Goal: Task Accomplishment & Management: Use online tool/utility

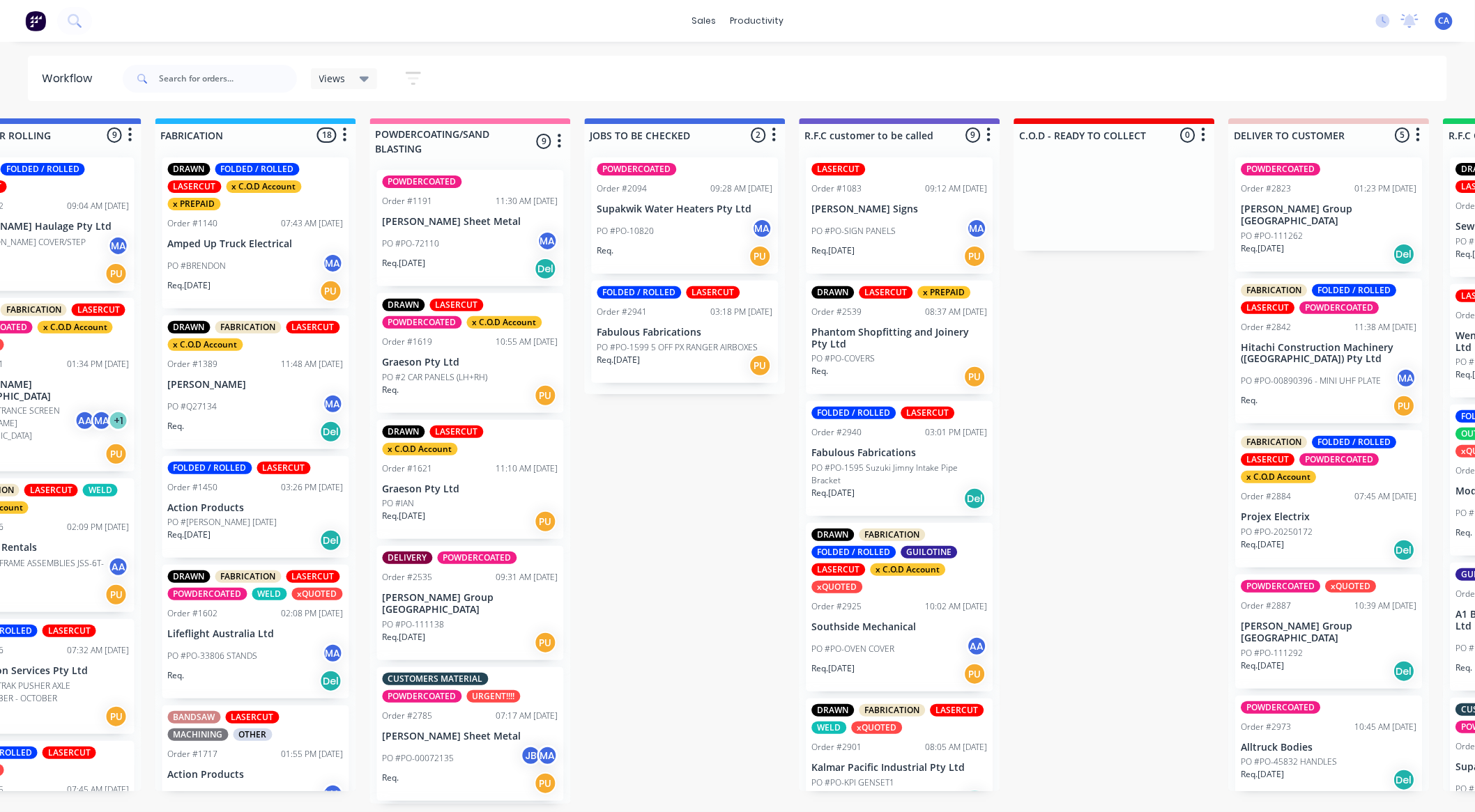
scroll to position [48, 0]
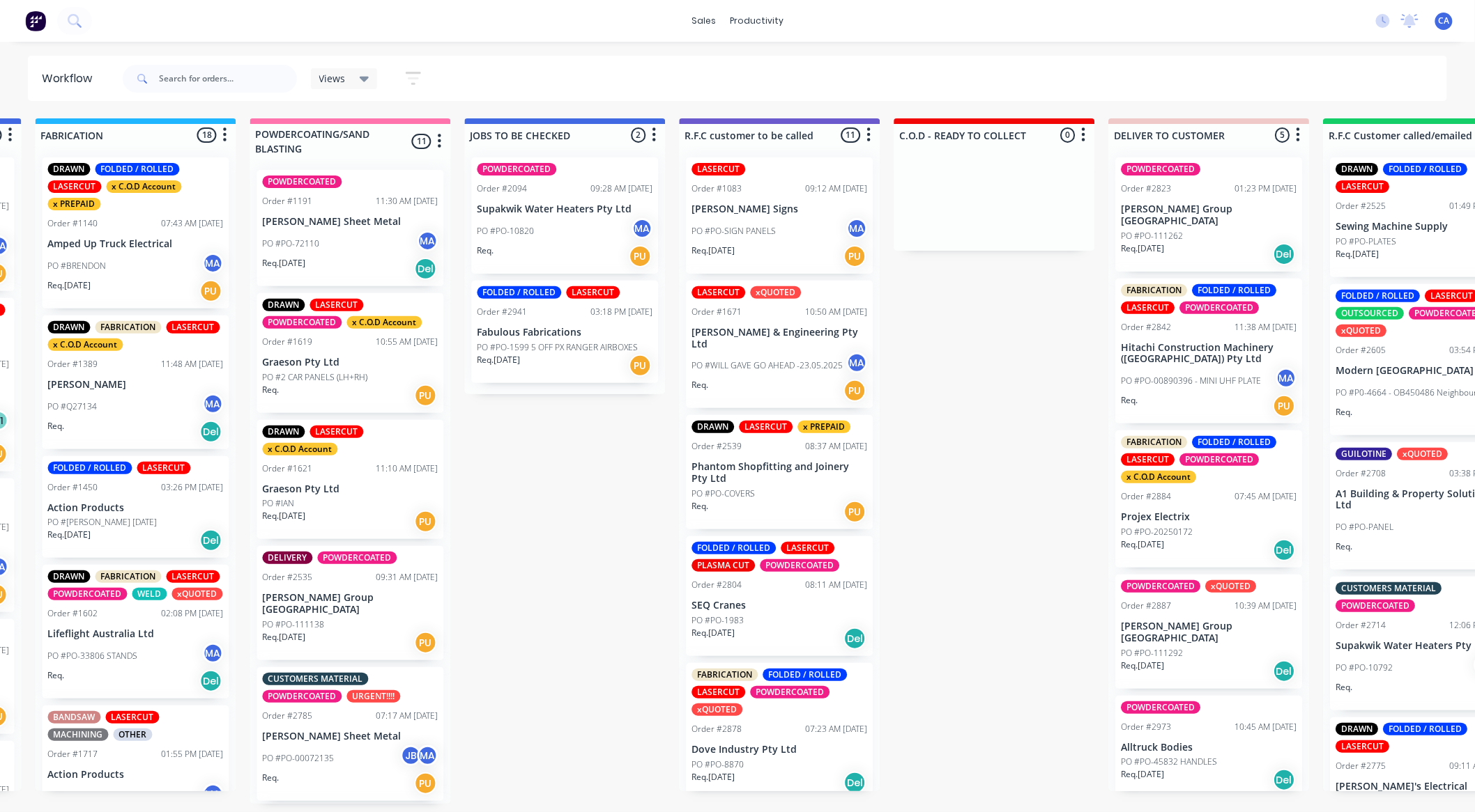
drag, startPoint x: 772, startPoint y: 753, endPoint x: 784, endPoint y: 735, distance: 21.6
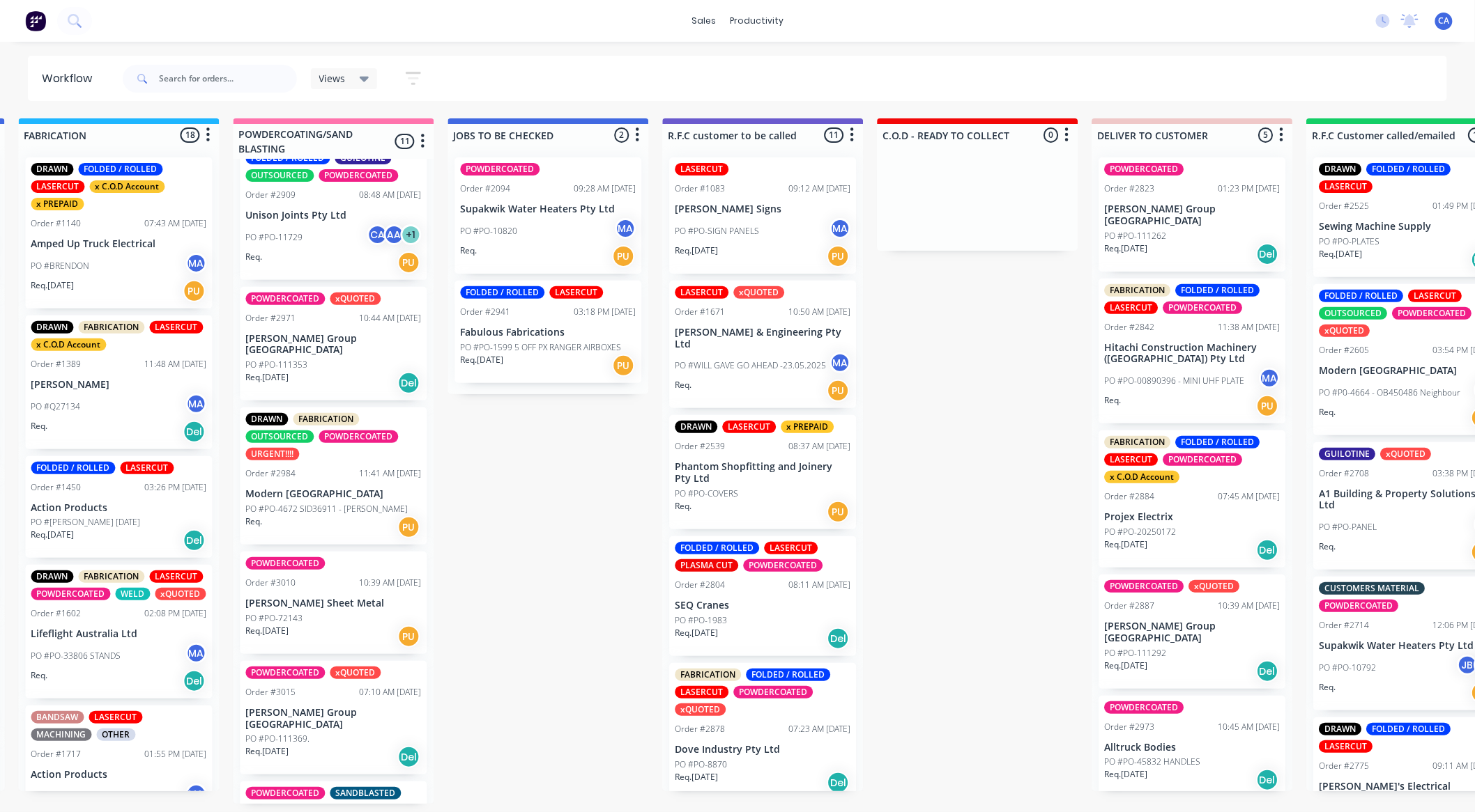
scroll to position [567, 0]
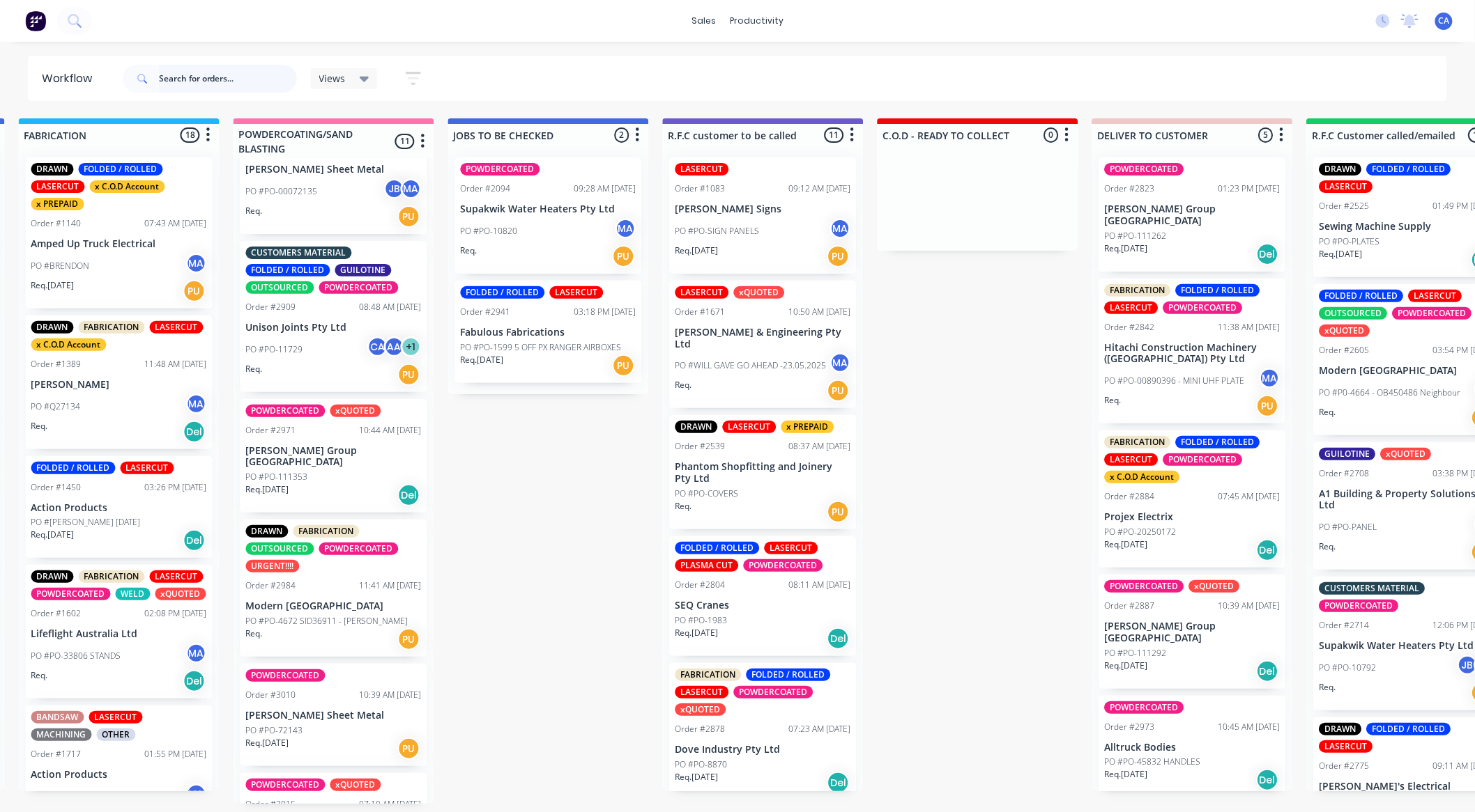
click at [193, 74] on input "text" at bounding box center [228, 79] width 138 height 28
type input "FABU"
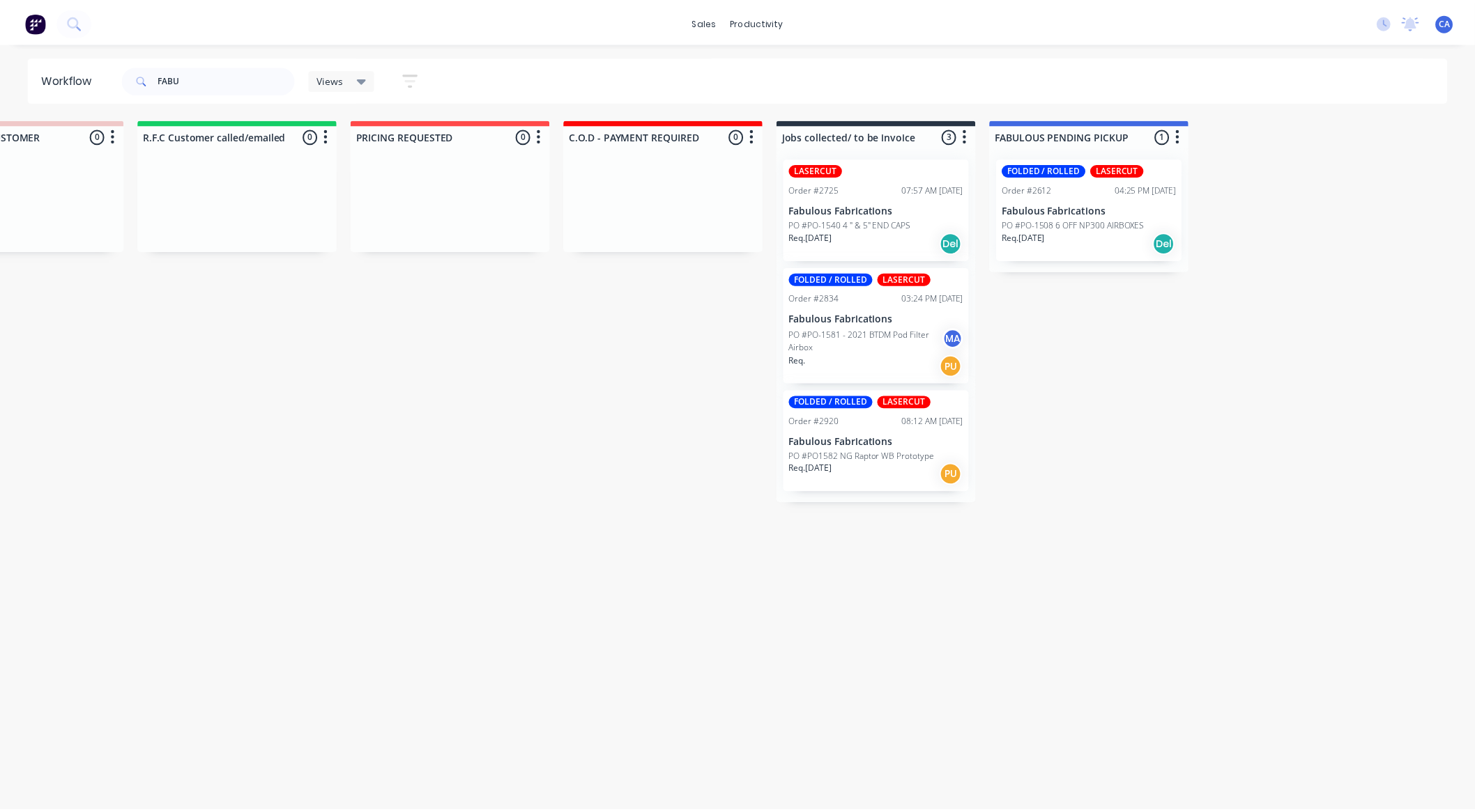
scroll to position [0, 0]
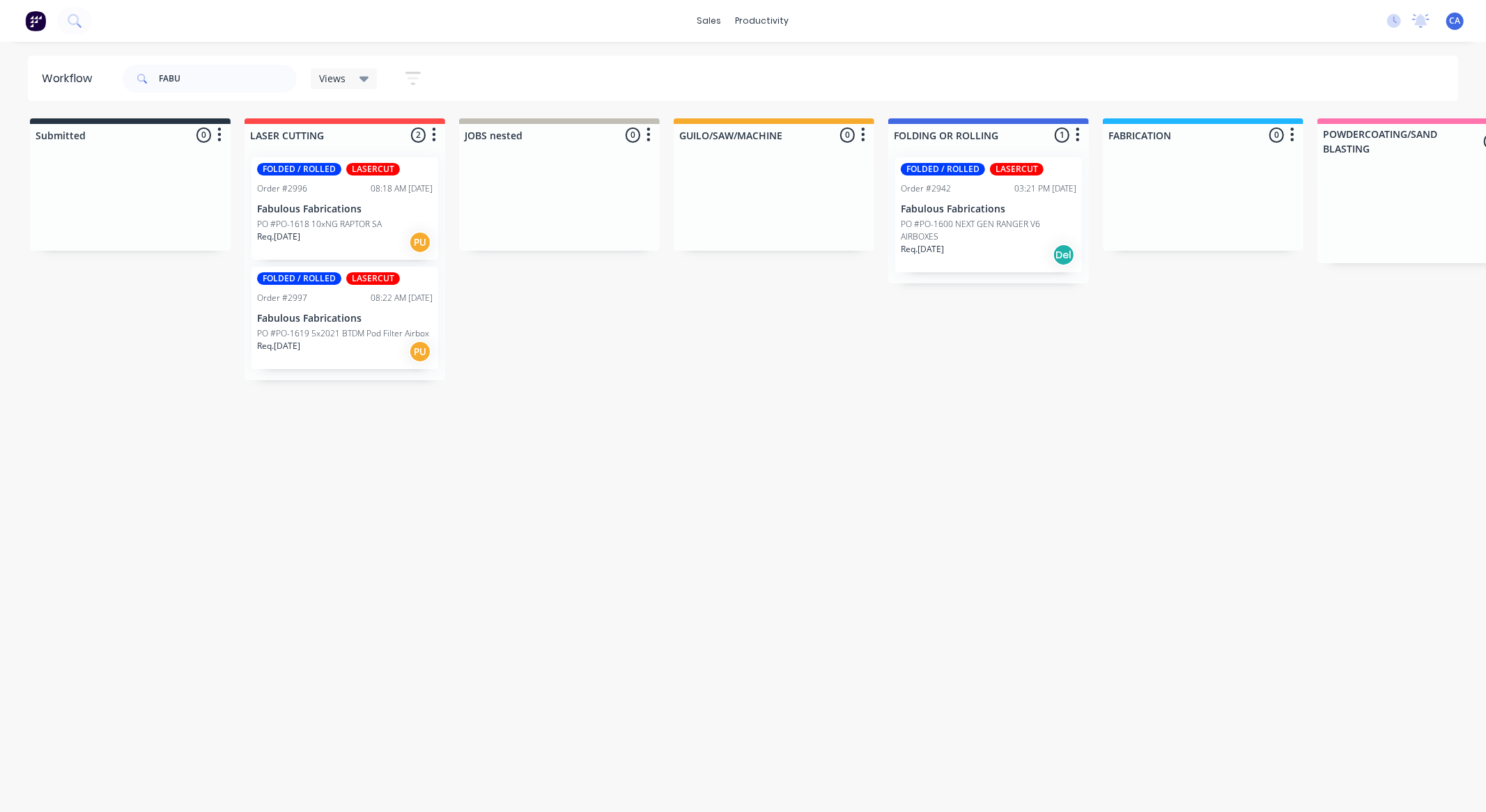
drag, startPoint x: 507, startPoint y: 395, endPoint x: 72, endPoint y: 376, distance: 435.4
drag, startPoint x: 225, startPoint y: 72, endPoint x: 2, endPoint y: 81, distance: 223.2
click at [0, 81] on div "Workflow FABU Views Save new view None (Default) edit Show/Hide statuses Show l…" at bounding box center [743, 78] width 1486 height 45
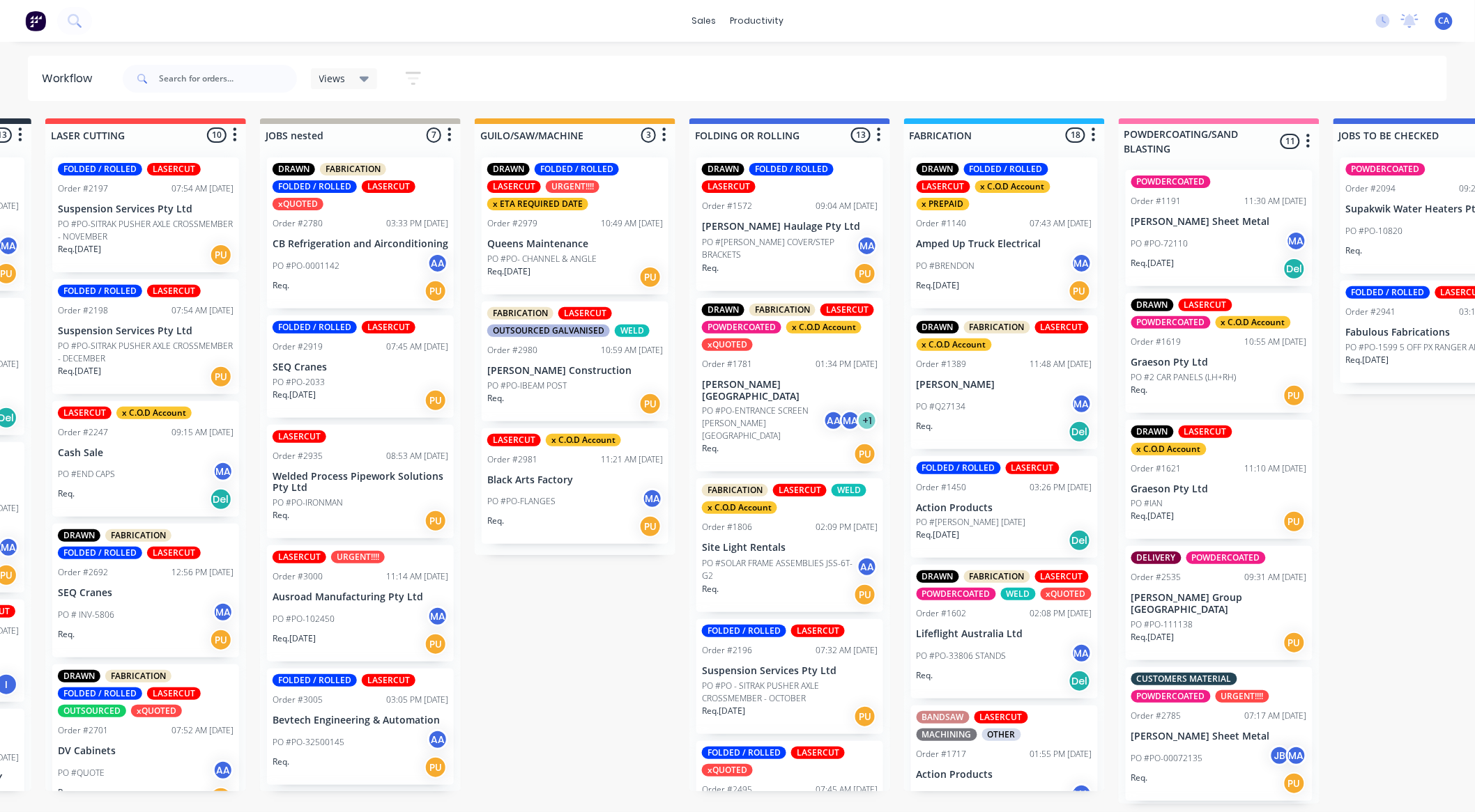
scroll to position [2, 566]
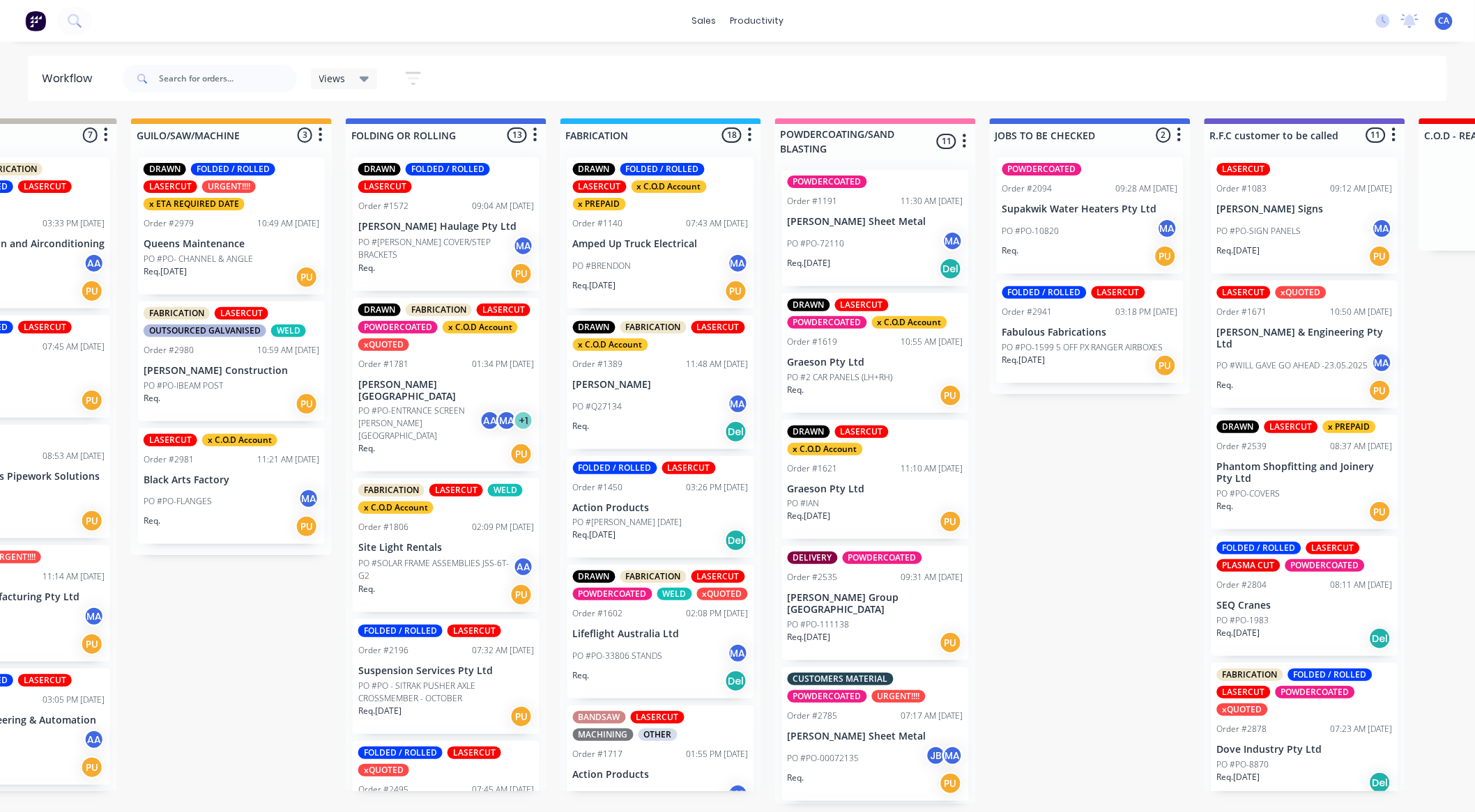
drag, startPoint x: 753, startPoint y: 634, endPoint x: 832, endPoint y: 644, distance: 79.6
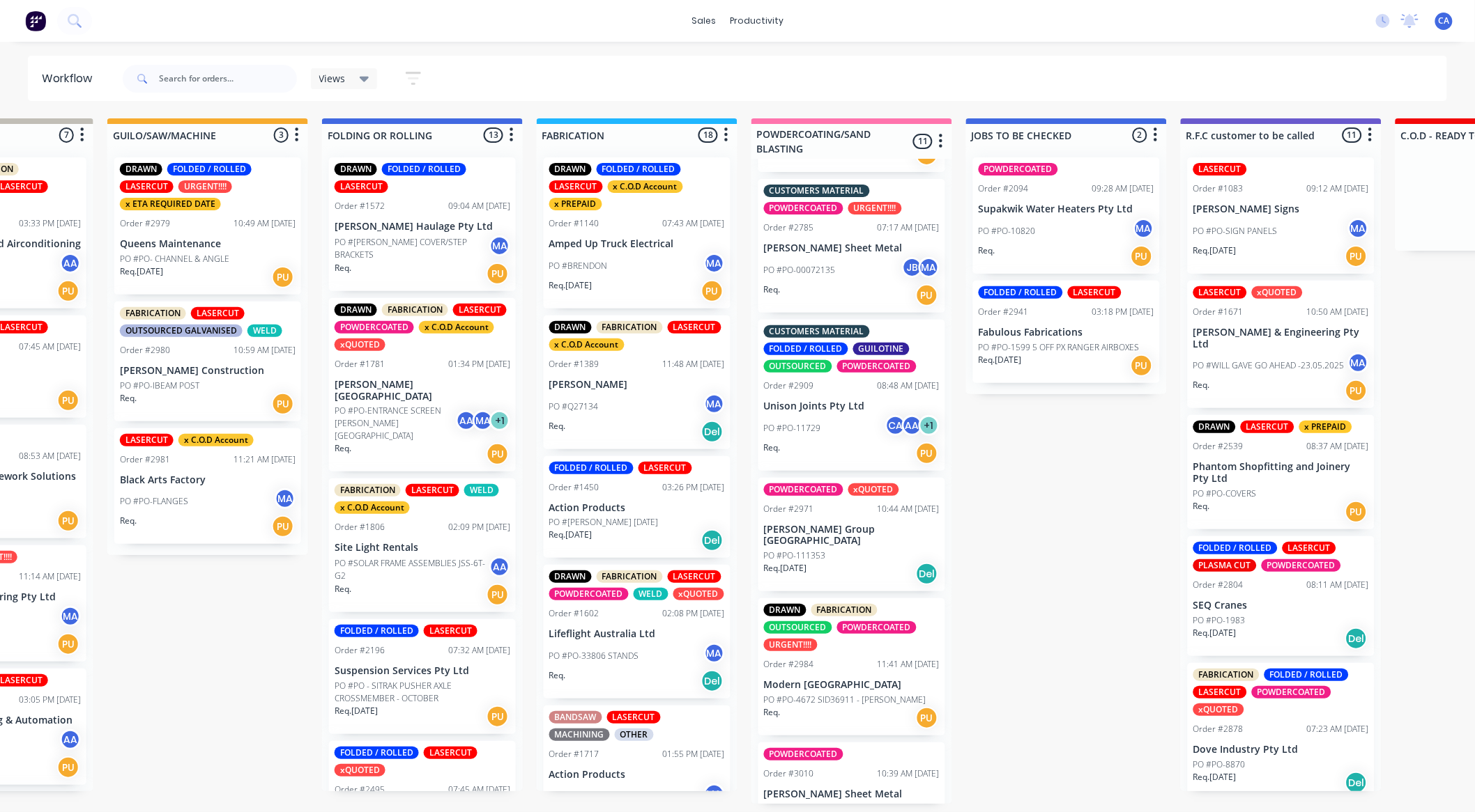
scroll to position [490, 0]
click at [830, 561] on div "Req. [DATE] Del" at bounding box center [852, 572] width 176 height 24
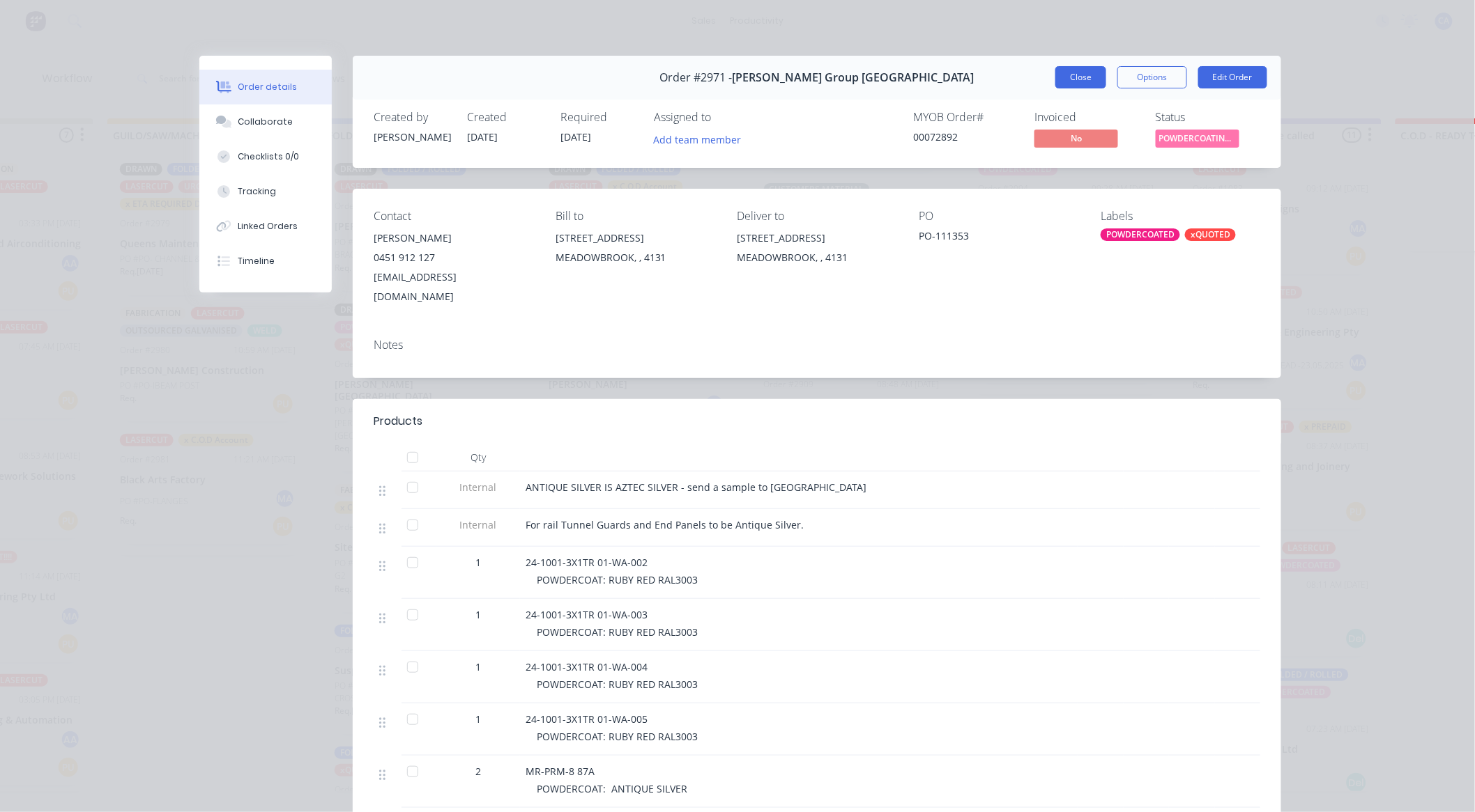
click at [1076, 79] on button "Close" at bounding box center [1080, 77] width 51 height 22
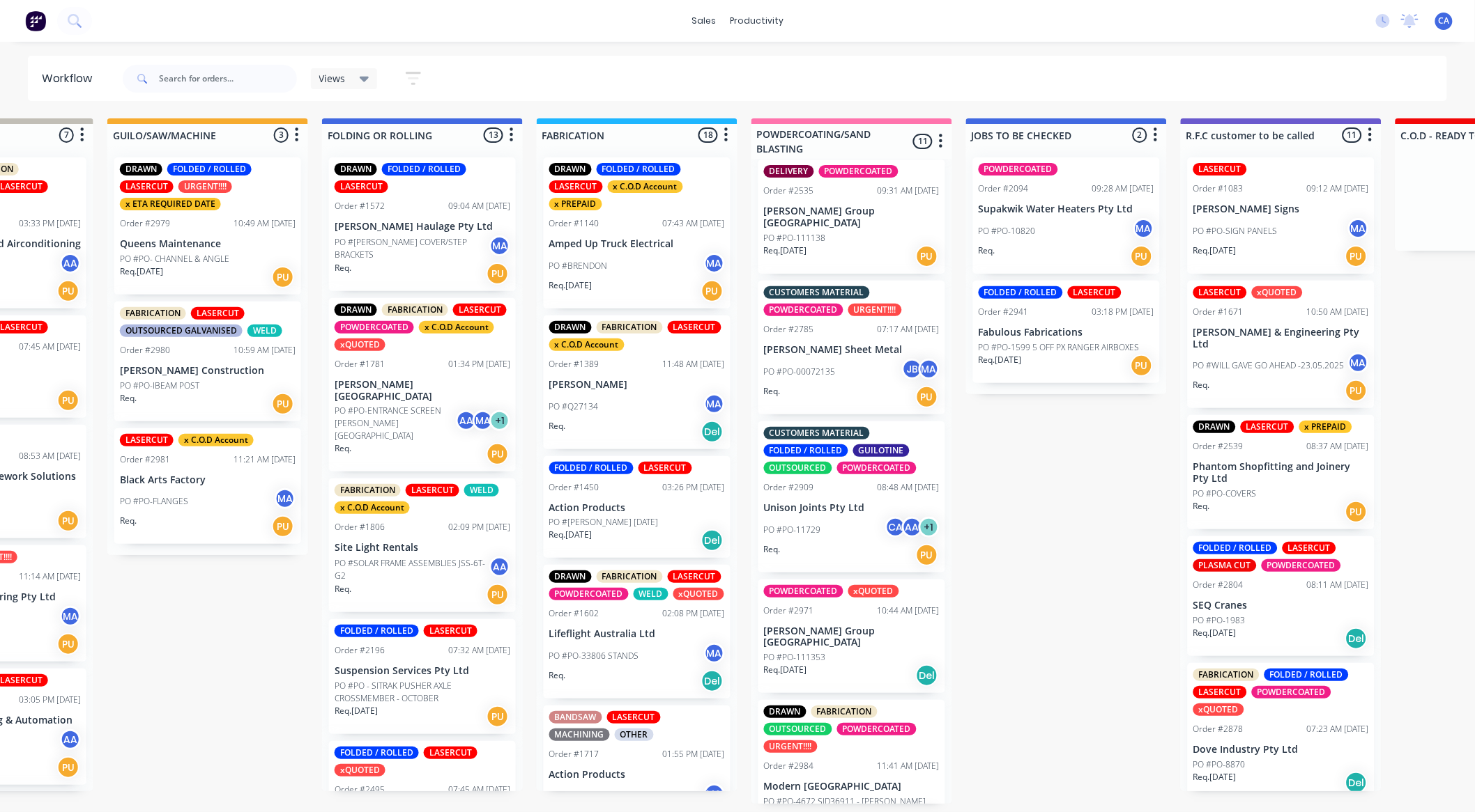
scroll to position [464, 0]
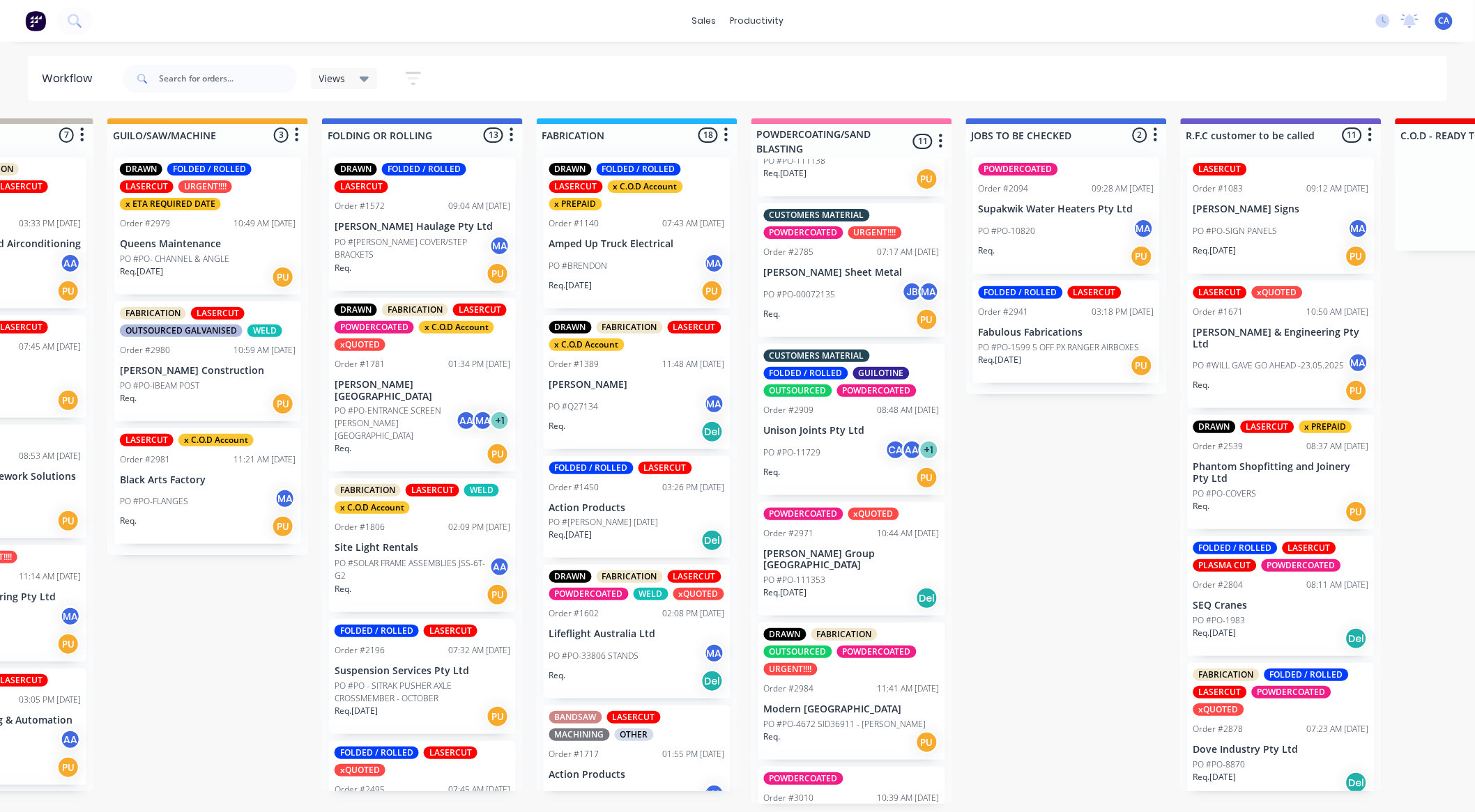
click at [830, 440] on div "PO #PO-11729 CA AA + 1" at bounding box center [852, 453] width 176 height 26
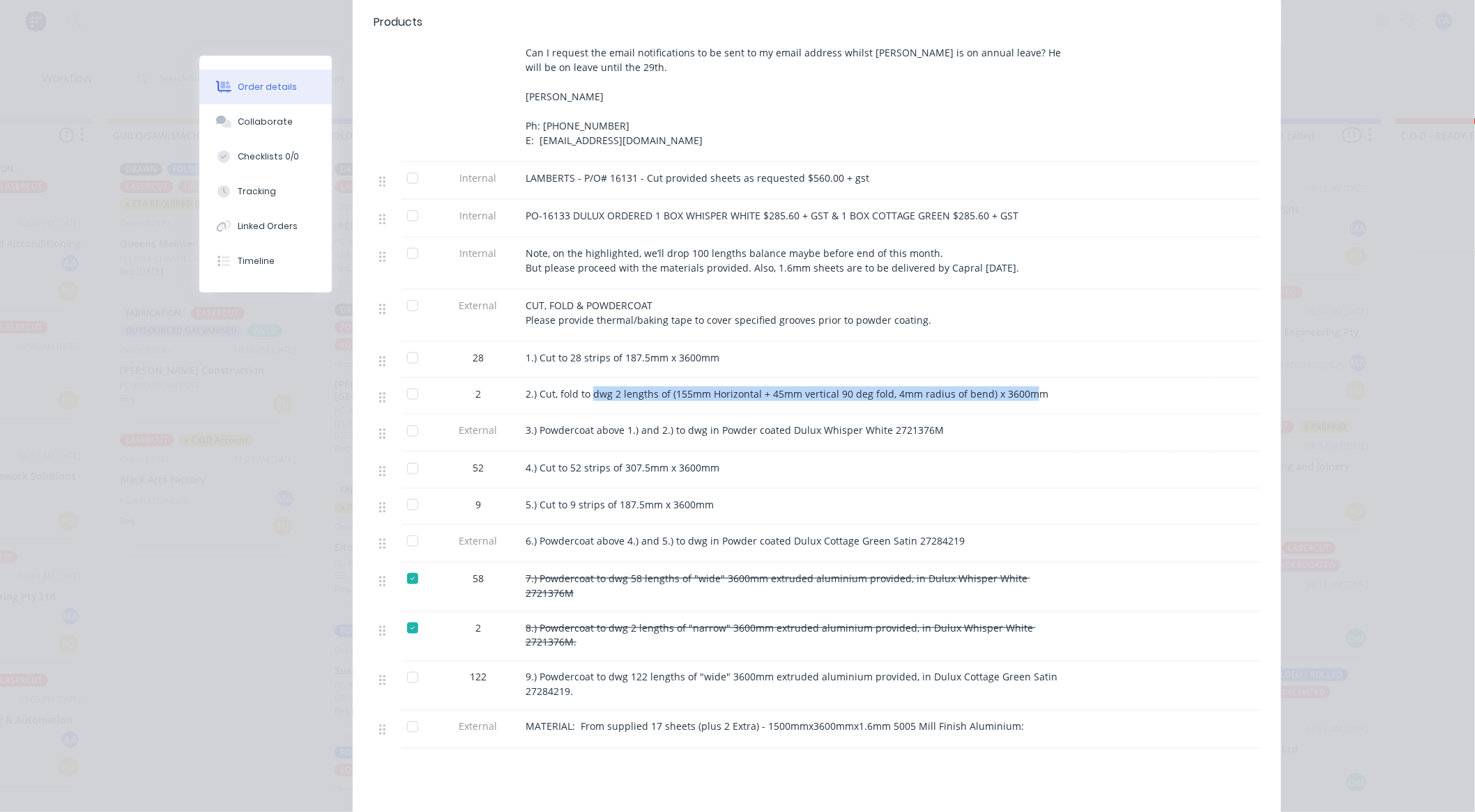
drag, startPoint x: 587, startPoint y: 373, endPoint x: 1020, endPoint y: 386, distance: 433.2
click at [1020, 386] on div "2.) Cut, fold to dwg 2 lengths of (155mm Horizontal + 45mm vertical 90 deg fold…" at bounding box center [798, 396] width 557 height 36
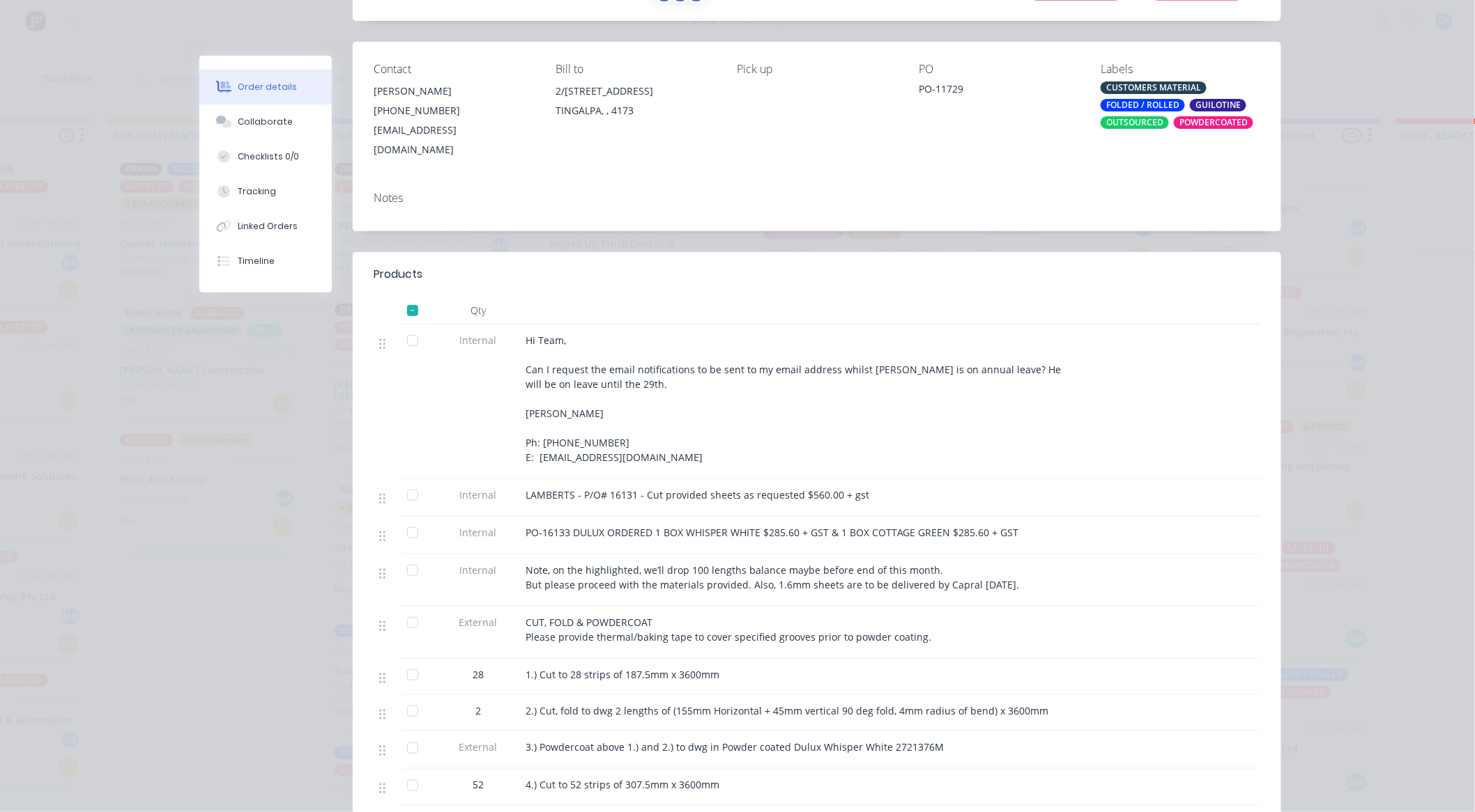
scroll to position [0, 0]
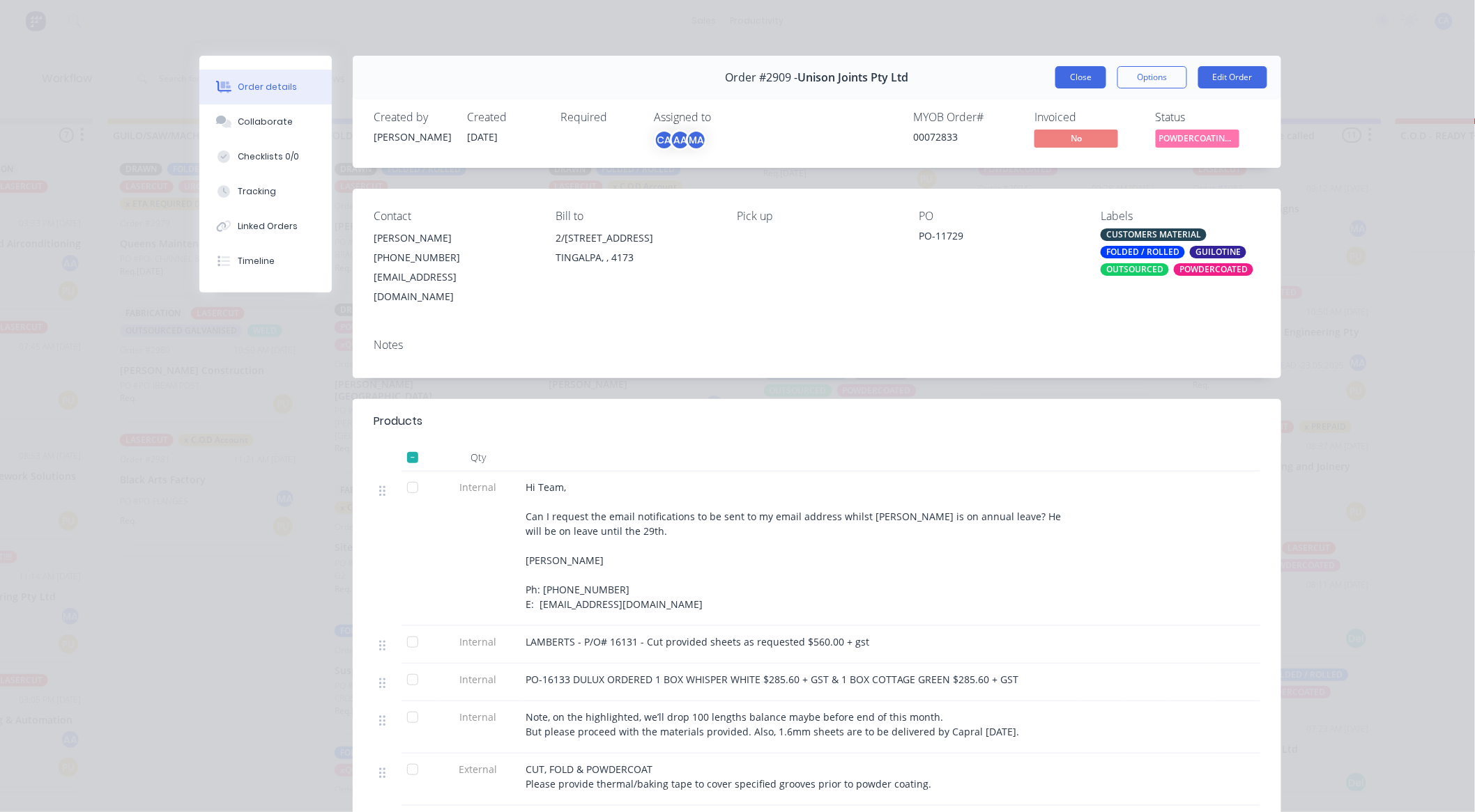
click at [1075, 78] on button "Close" at bounding box center [1080, 77] width 51 height 22
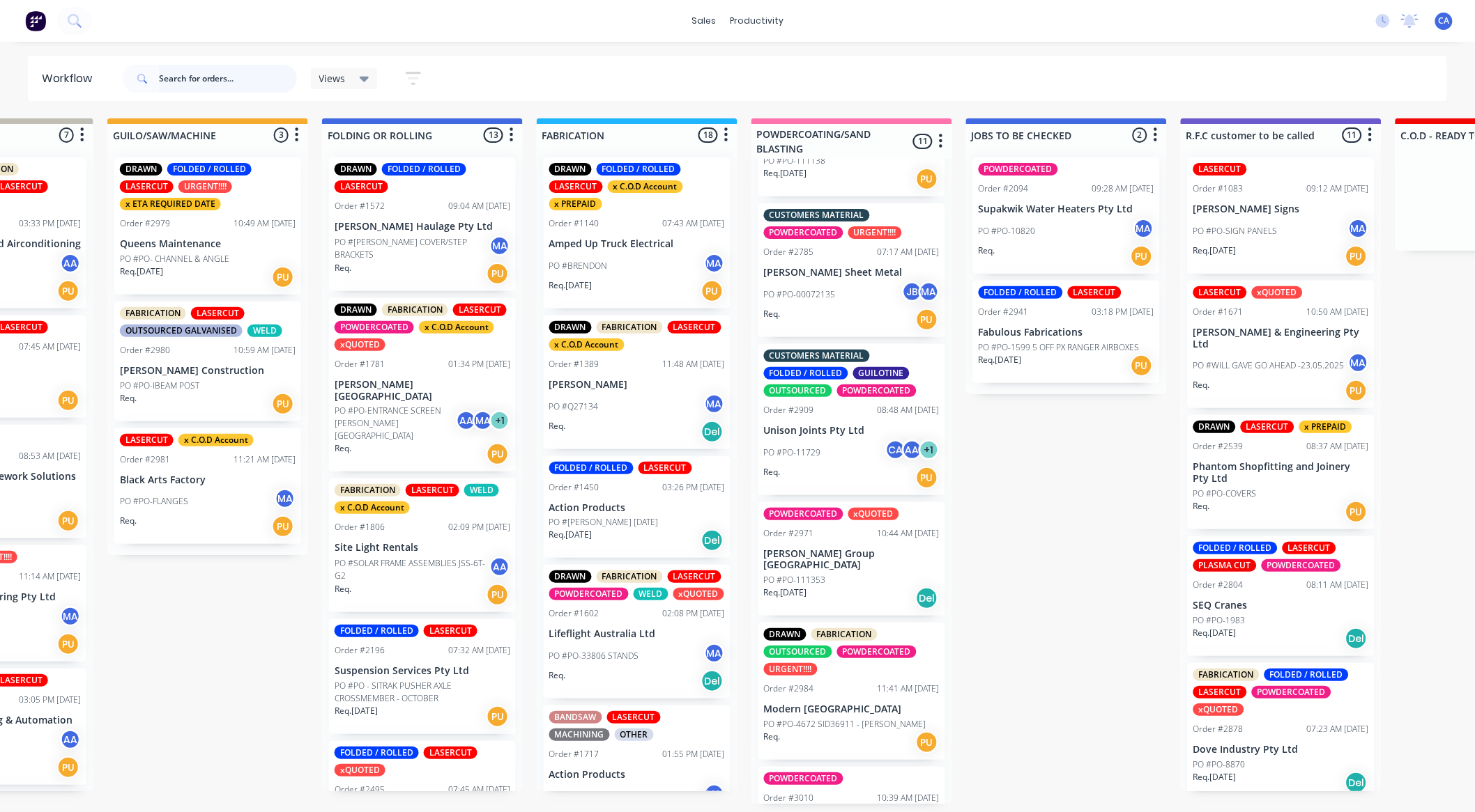
click at [182, 79] on input "text" at bounding box center [228, 79] width 138 height 28
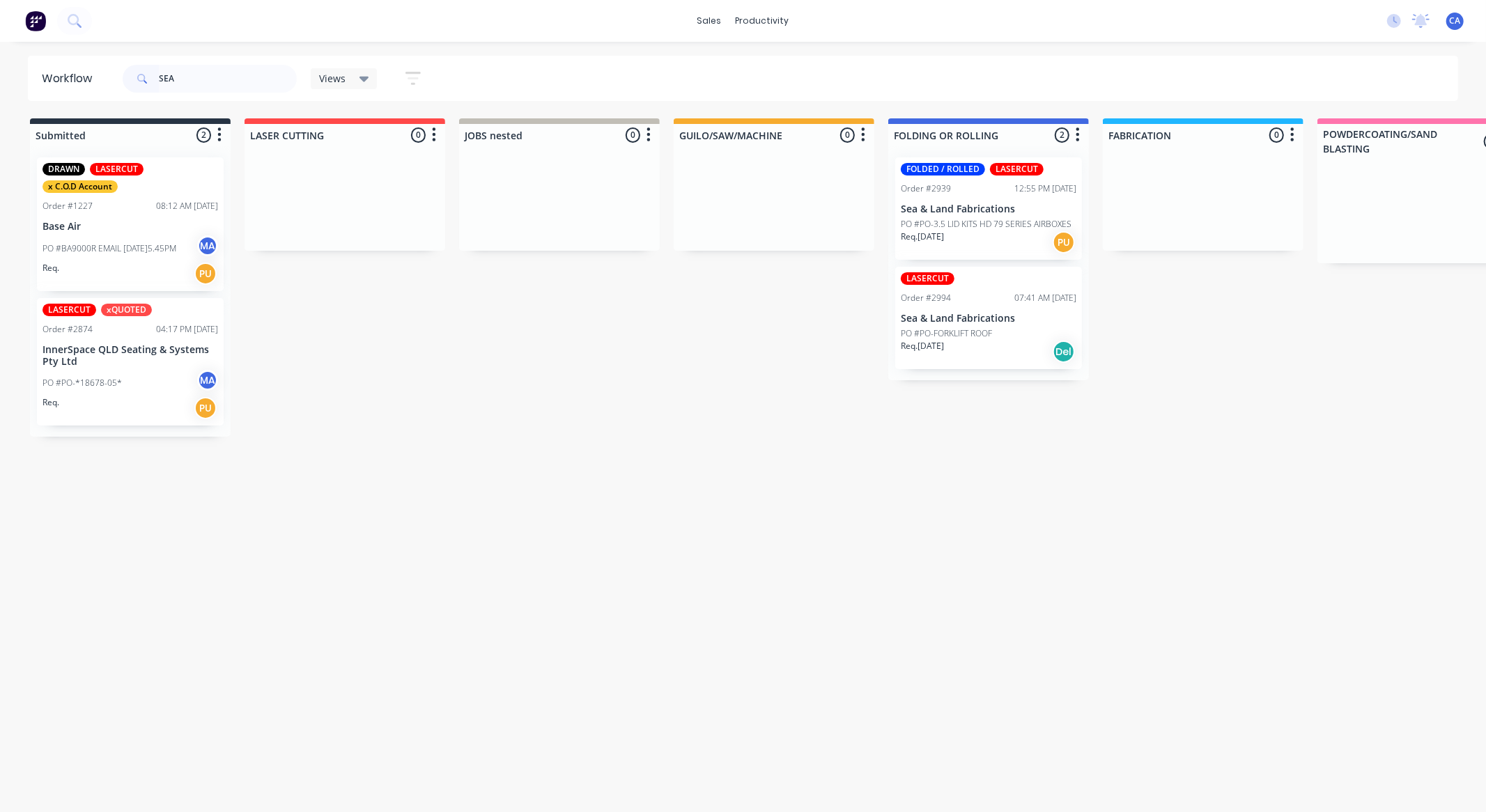
click at [986, 245] on div "Req. [DATE] PU" at bounding box center [989, 242] width 176 height 24
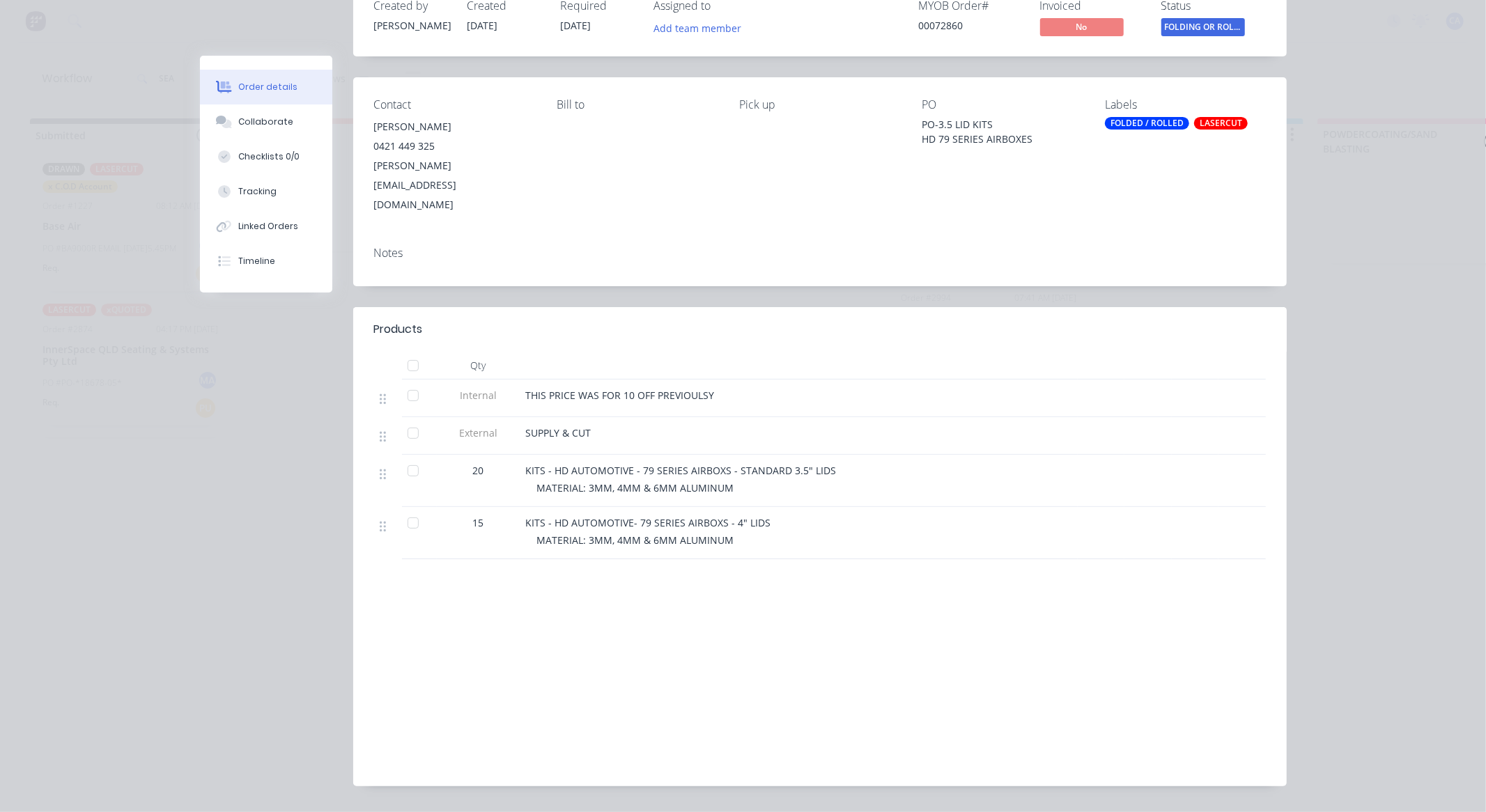
scroll to position [112, 0]
click at [273, 122] on div "Collaborate" at bounding box center [265, 122] width 55 height 12
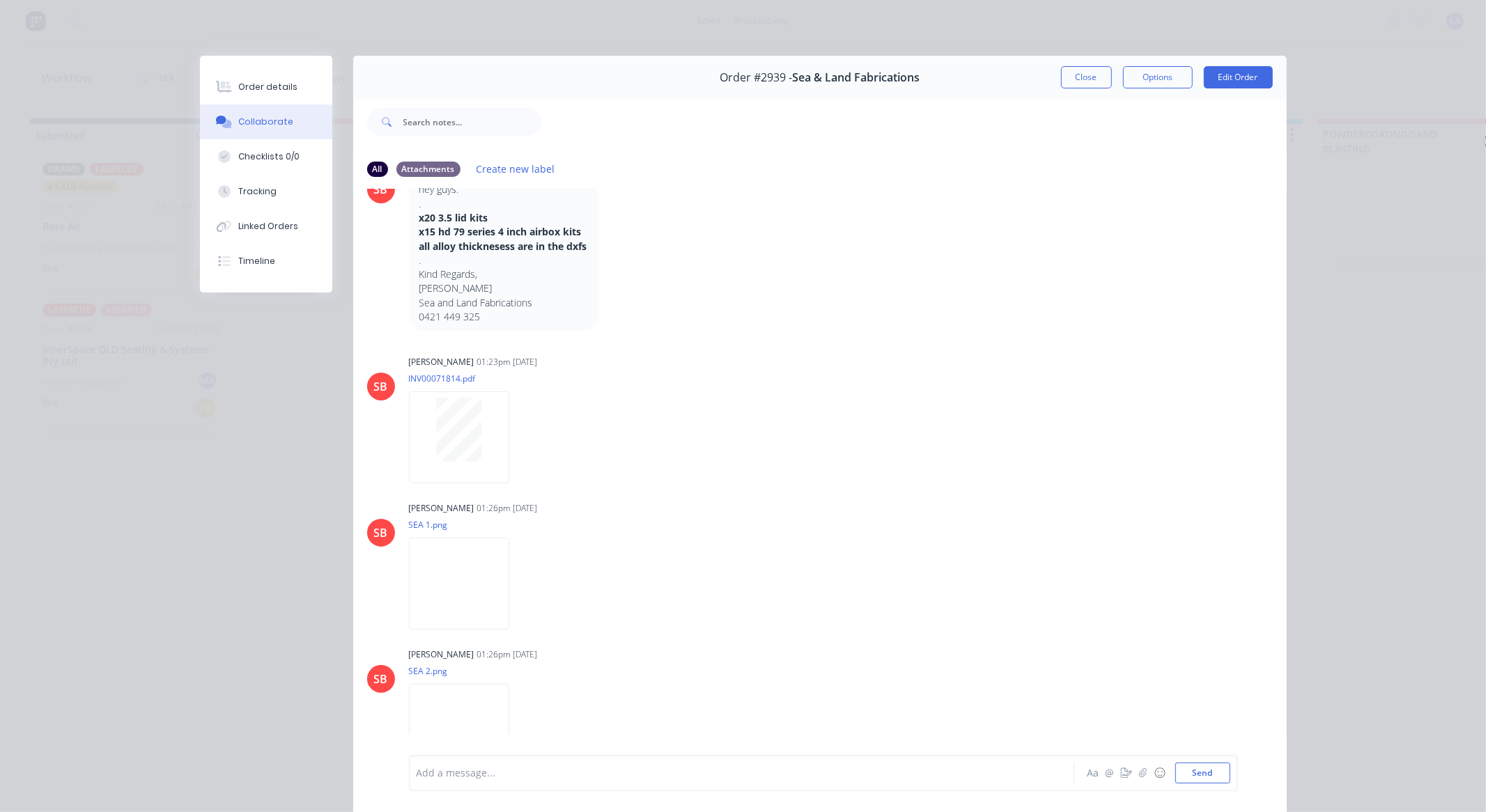
scroll to position [325, 0]
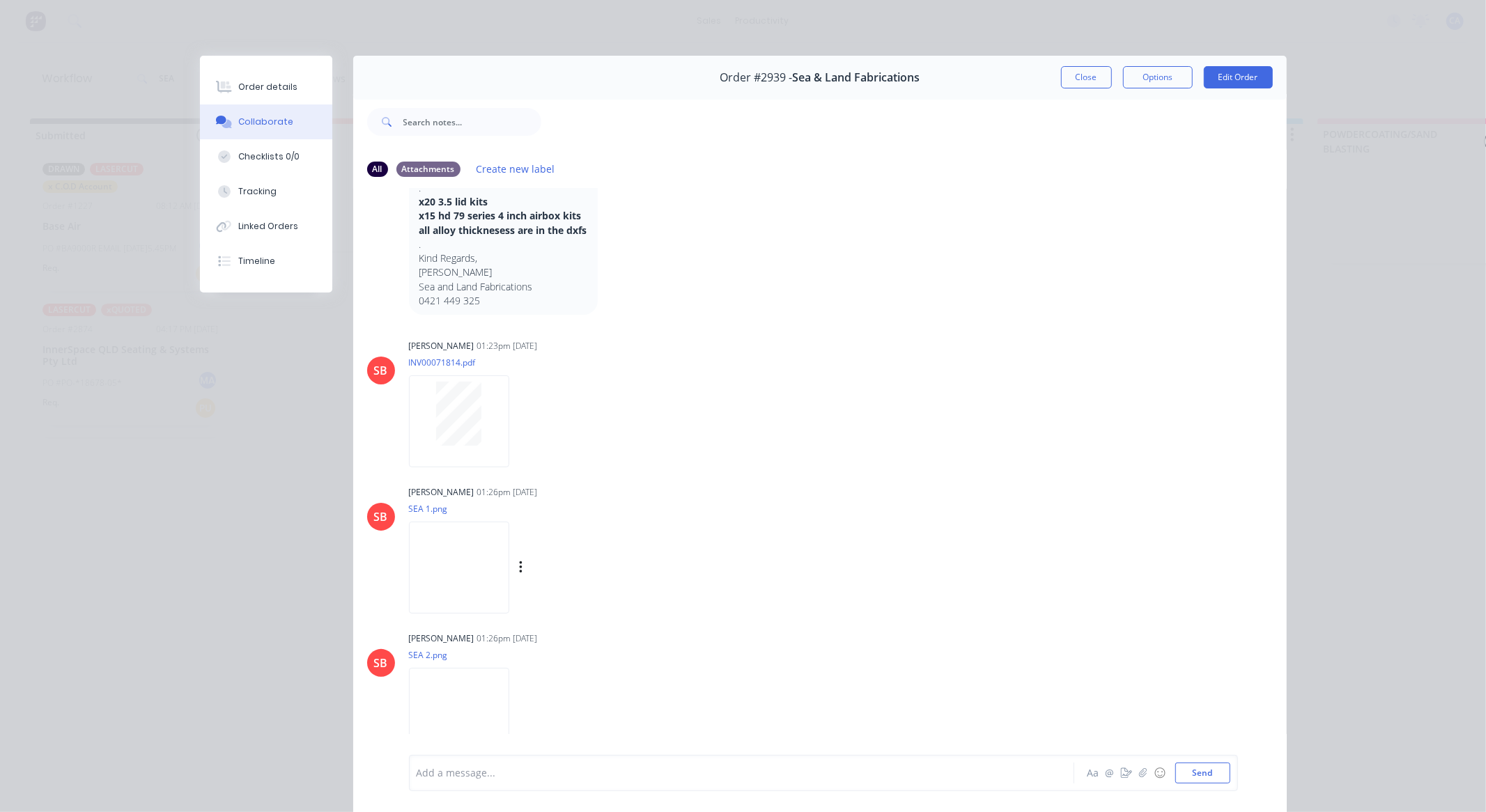
click at [510, 563] on img at bounding box center [459, 567] width 100 height 91
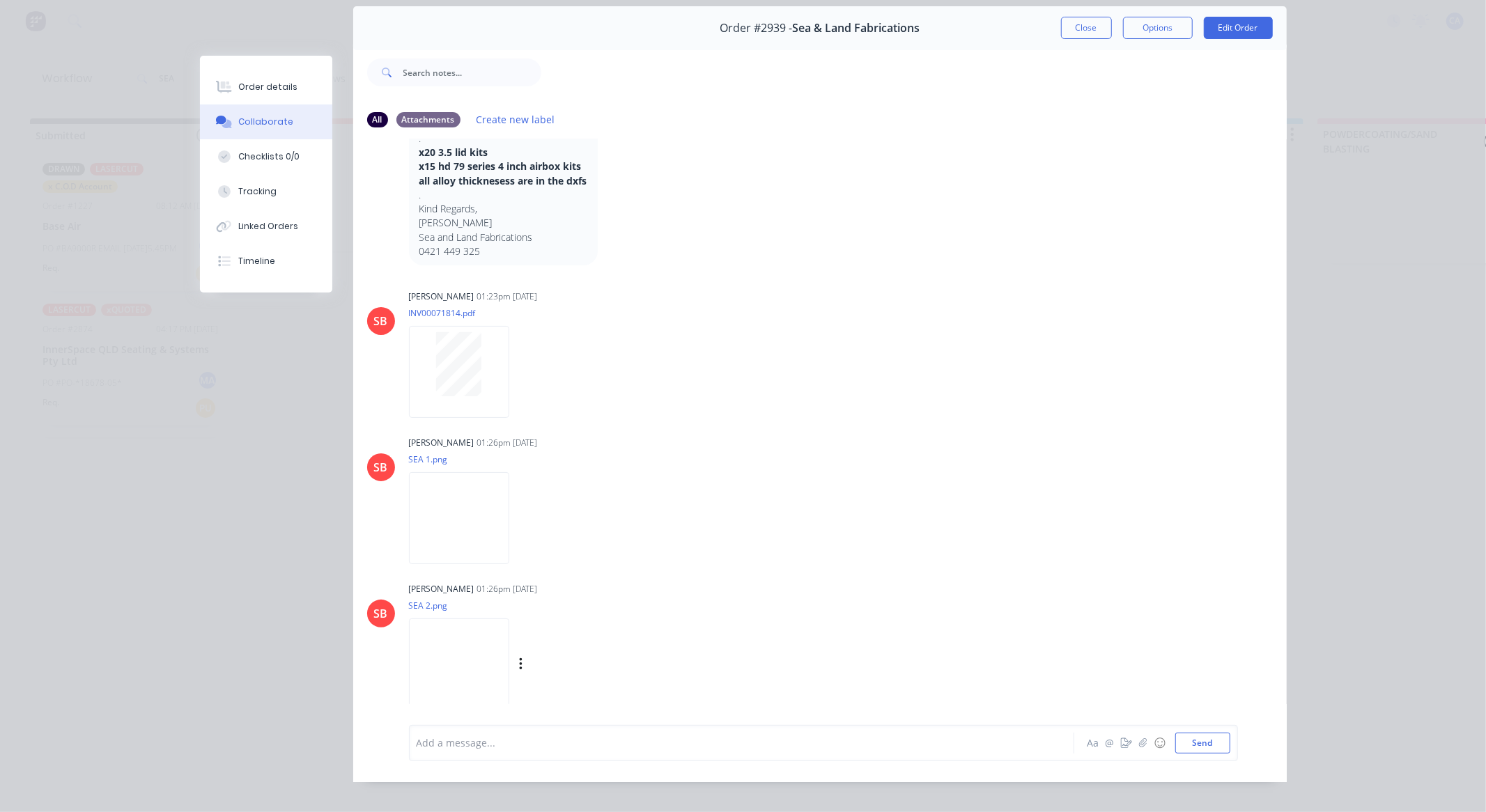
scroll to position [75, 0]
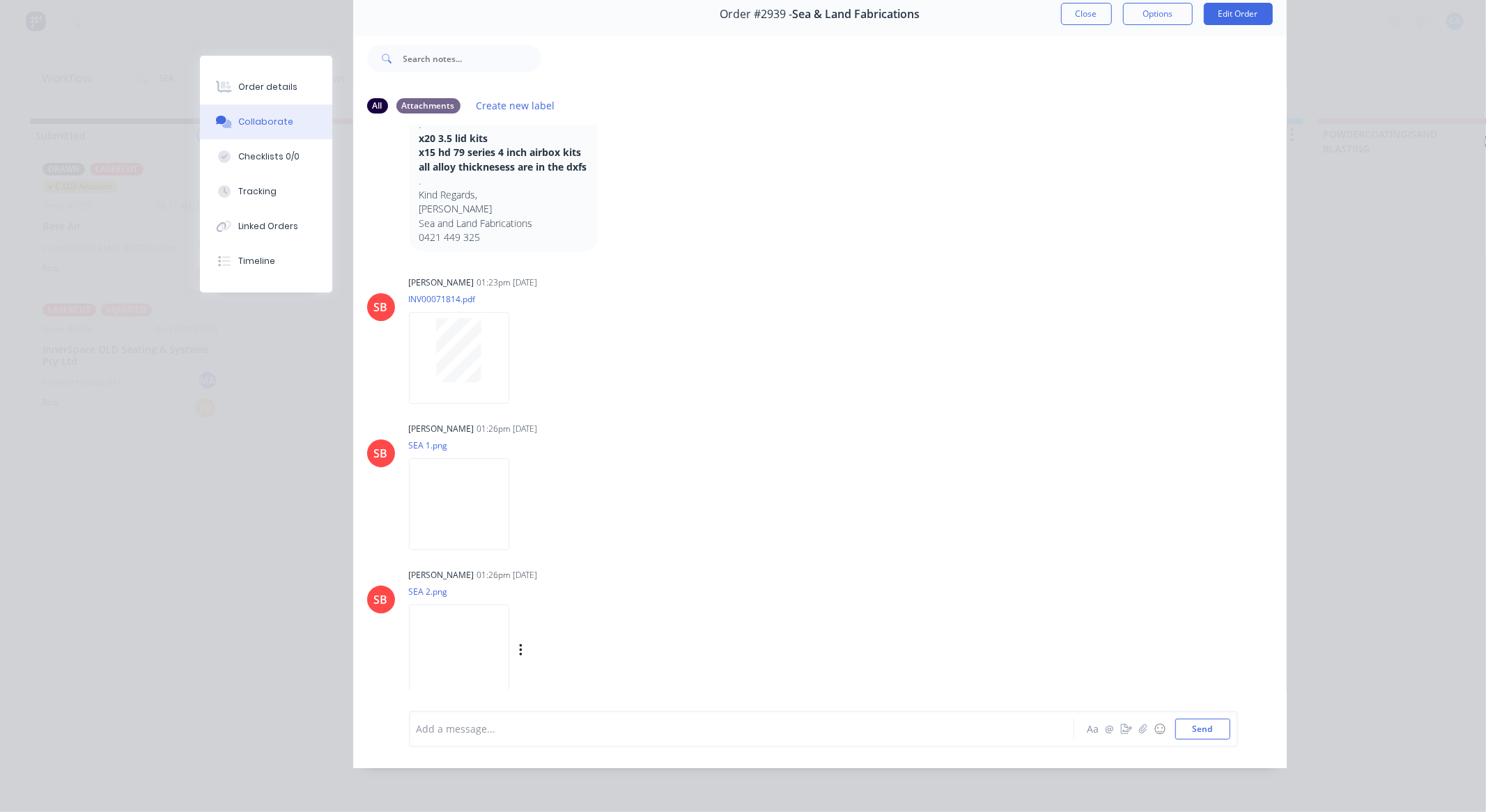
click at [510, 616] on img at bounding box center [459, 650] width 100 height 91
click at [1068, 10] on button "Close" at bounding box center [1087, 13] width 51 height 22
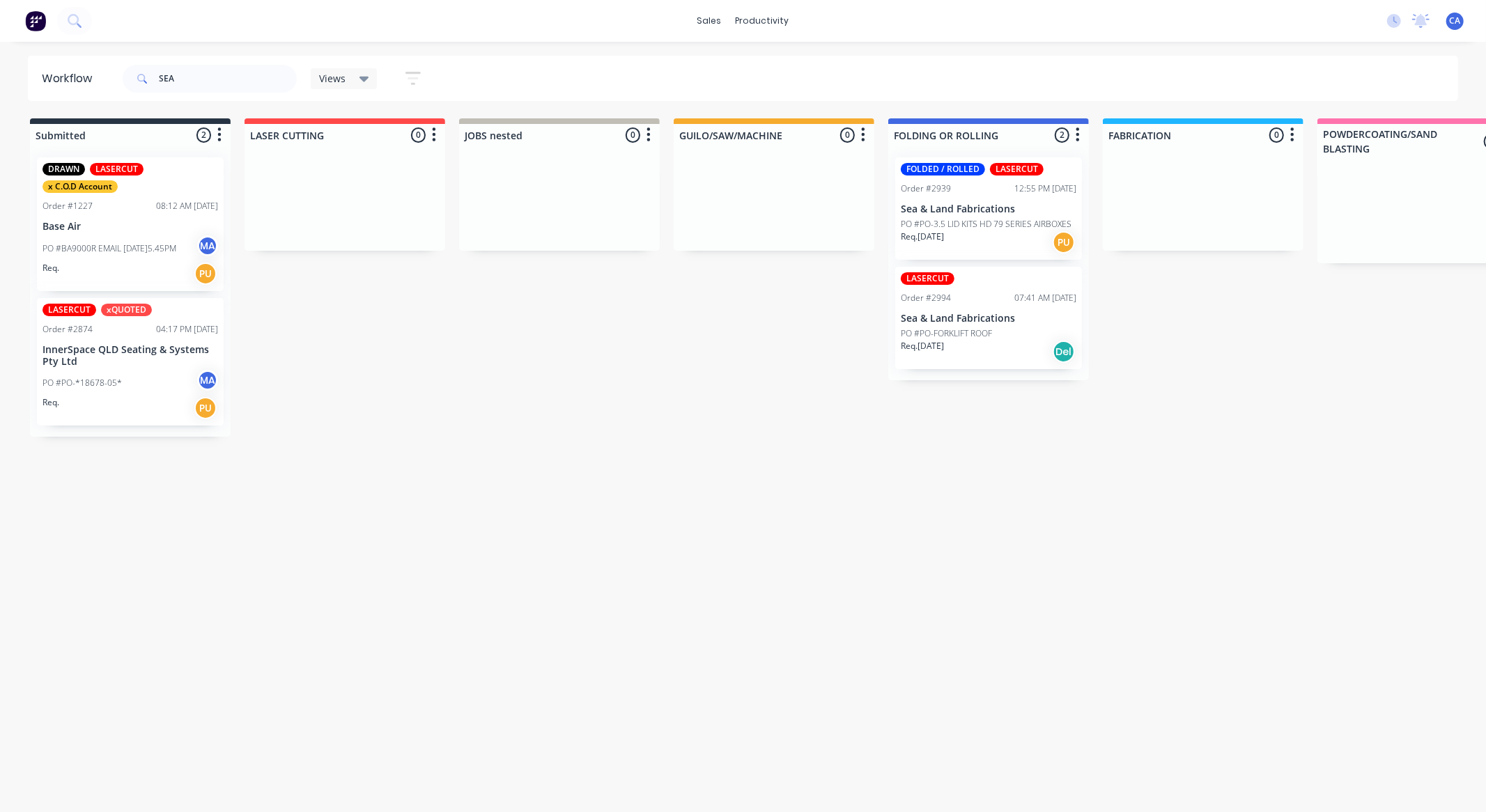
click at [979, 353] on div "Req. [DATE] Del" at bounding box center [989, 352] width 176 height 24
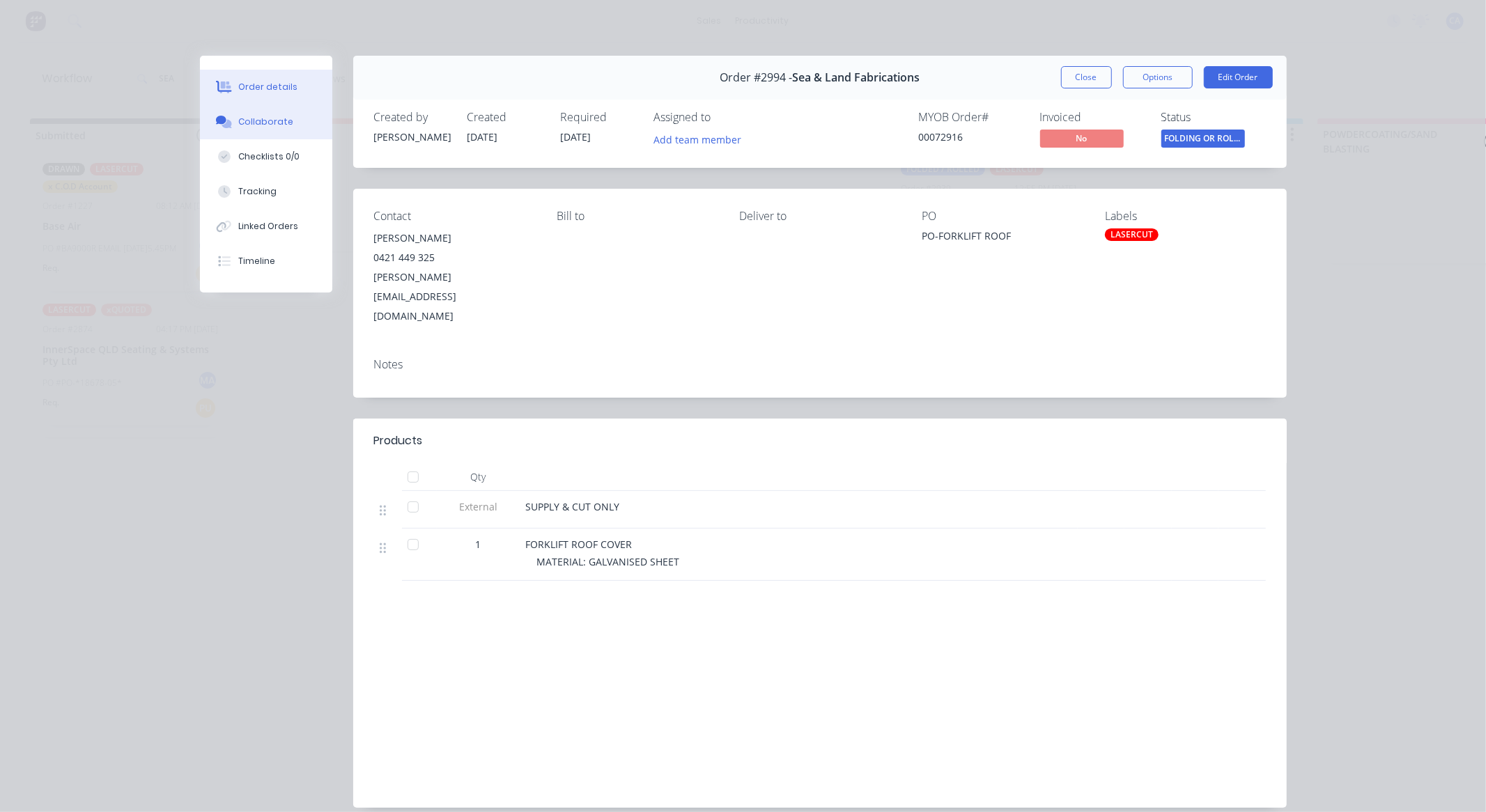
click at [279, 131] on button "Collaborate" at bounding box center [265, 122] width 132 height 35
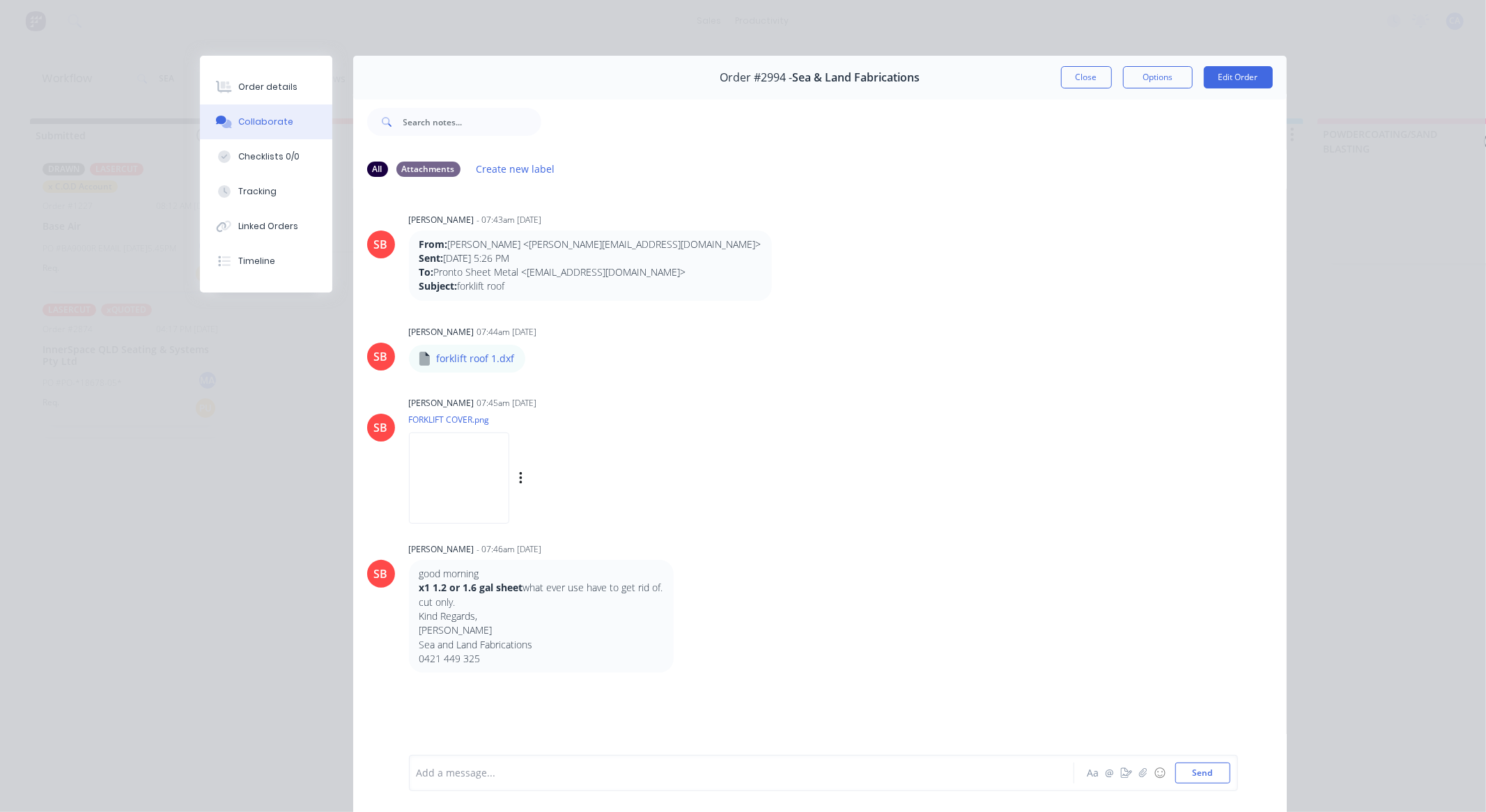
click at [510, 486] on img at bounding box center [459, 478] width 100 height 91
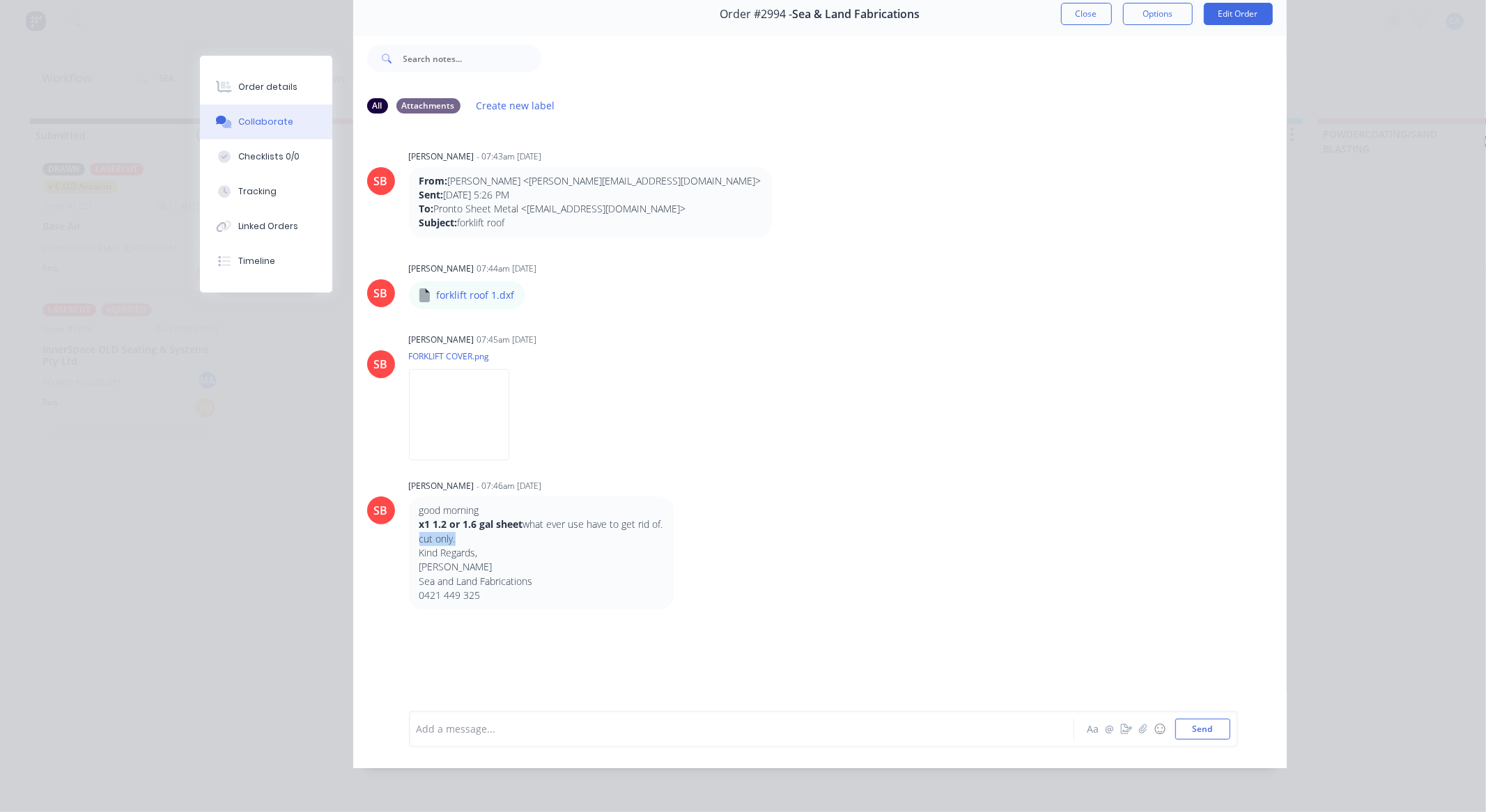
drag, startPoint x: 408, startPoint y: 528, endPoint x: 528, endPoint y: 528, distance: 120.0
click at [528, 528] on div "good morning x1 1.2 or 1.6 gal sheet what ever use have to get rid of. cut only…" at bounding box center [542, 552] width 265 height 113
click at [713, 396] on div "[PERSON_NAME] 07:45am [DATE] FORKLIFT COVER.png Labels Download" at bounding box center [627, 392] width 436 height 126
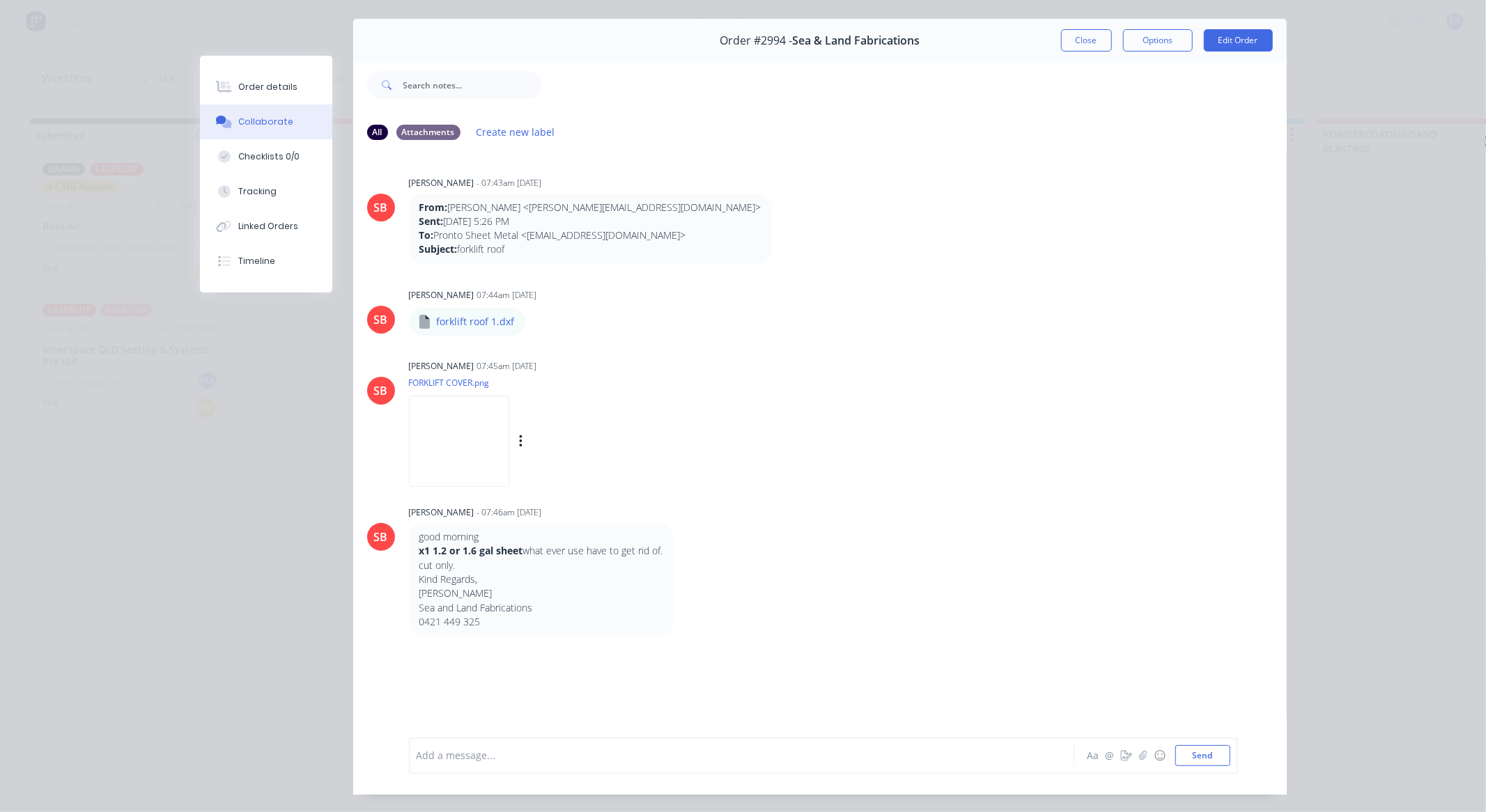
scroll to position [0, 0]
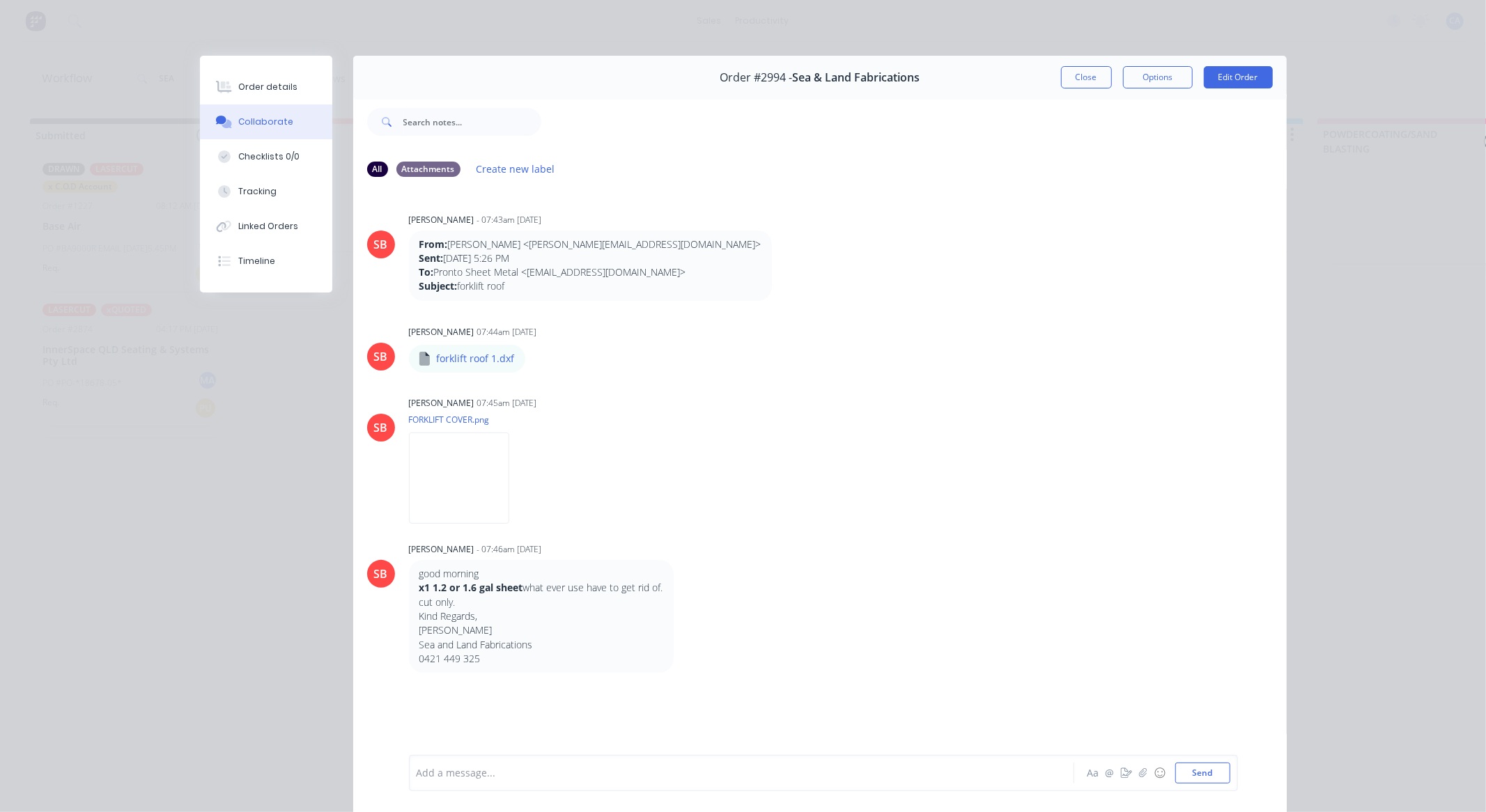
drag, startPoint x: 1086, startPoint y: 72, endPoint x: 940, endPoint y: 187, distance: 185.9
click at [1086, 73] on button "Close" at bounding box center [1087, 77] width 51 height 22
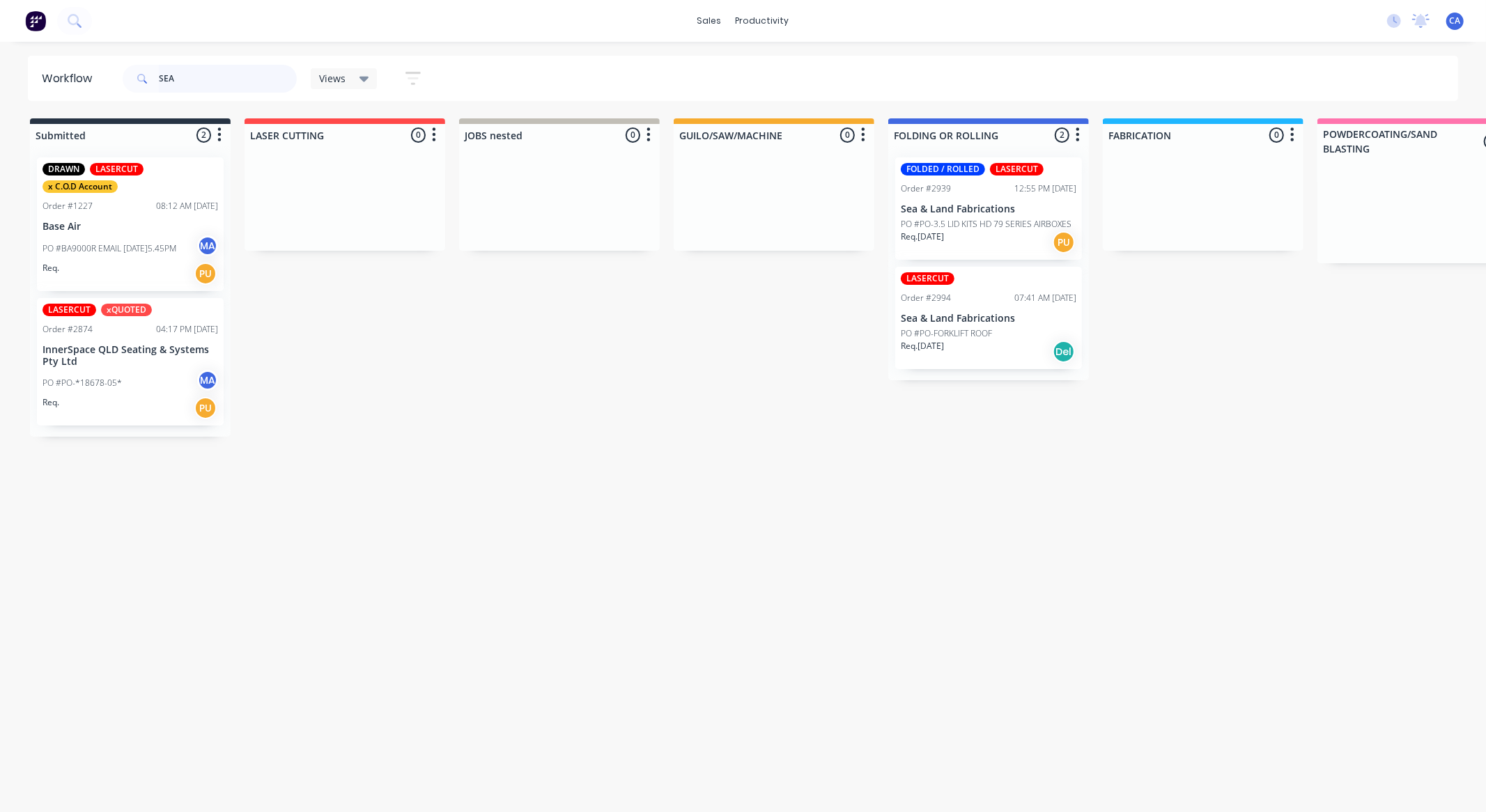
drag, startPoint x: 216, startPoint y: 79, endPoint x: 0, endPoint y: 57, distance: 217.1
click at [0, 57] on div "Workflow SEA Views Save new view None (Default) edit Show/Hide statuses Show li…" at bounding box center [743, 78] width 1486 height 45
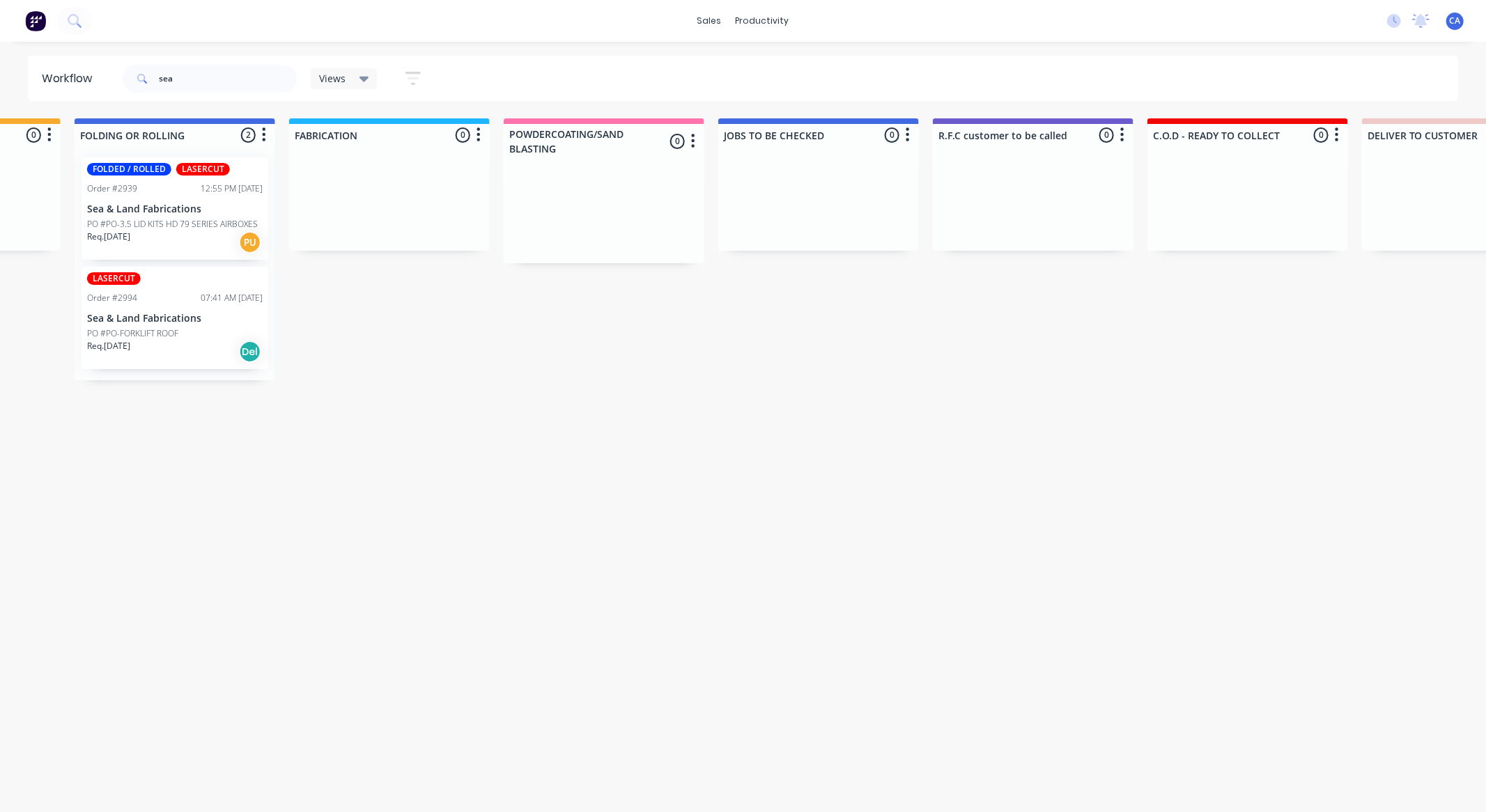
drag, startPoint x: 616, startPoint y: 441, endPoint x: 718, endPoint y: 432, distance: 102.4
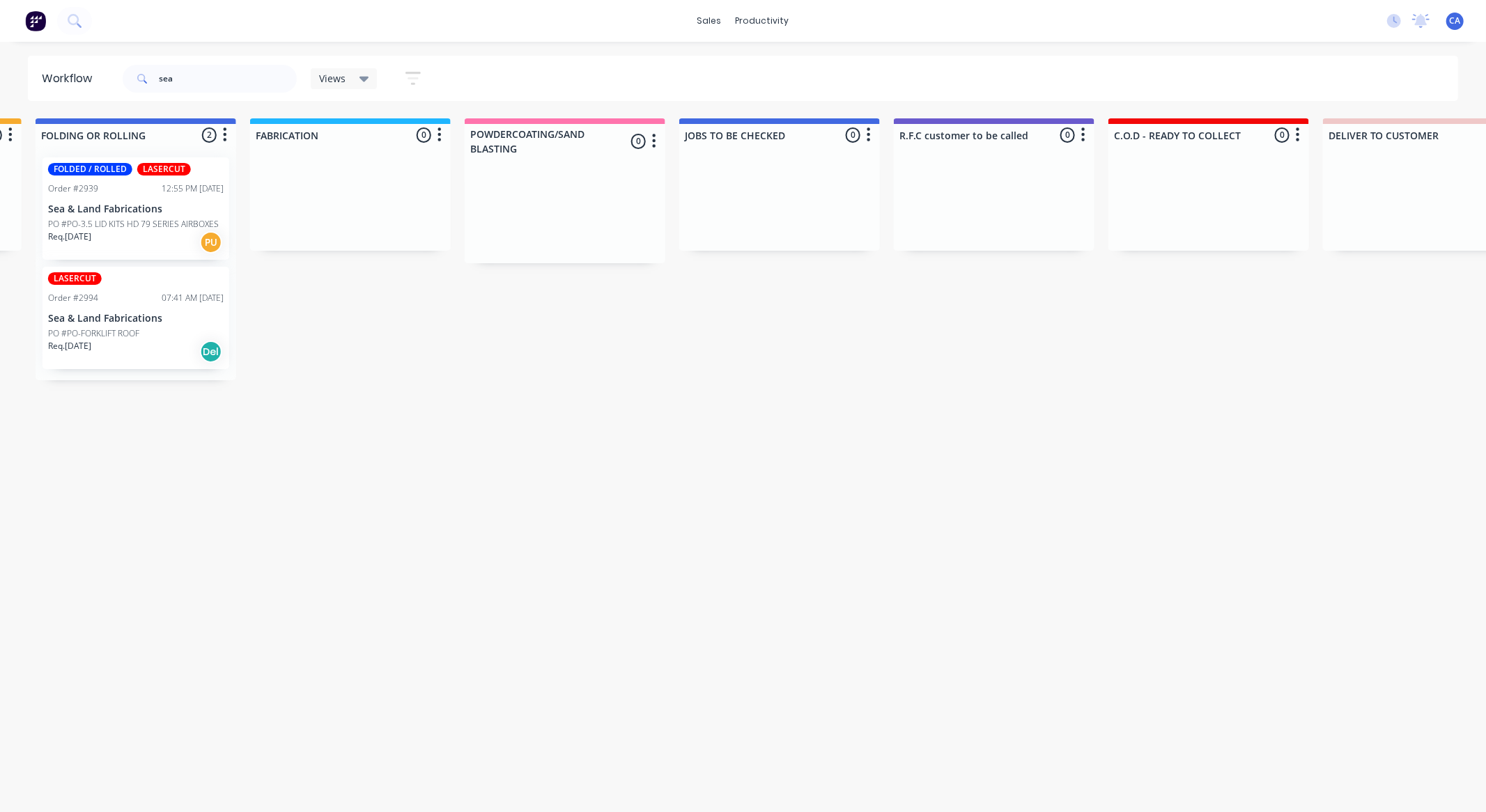
scroll to position [0, 561]
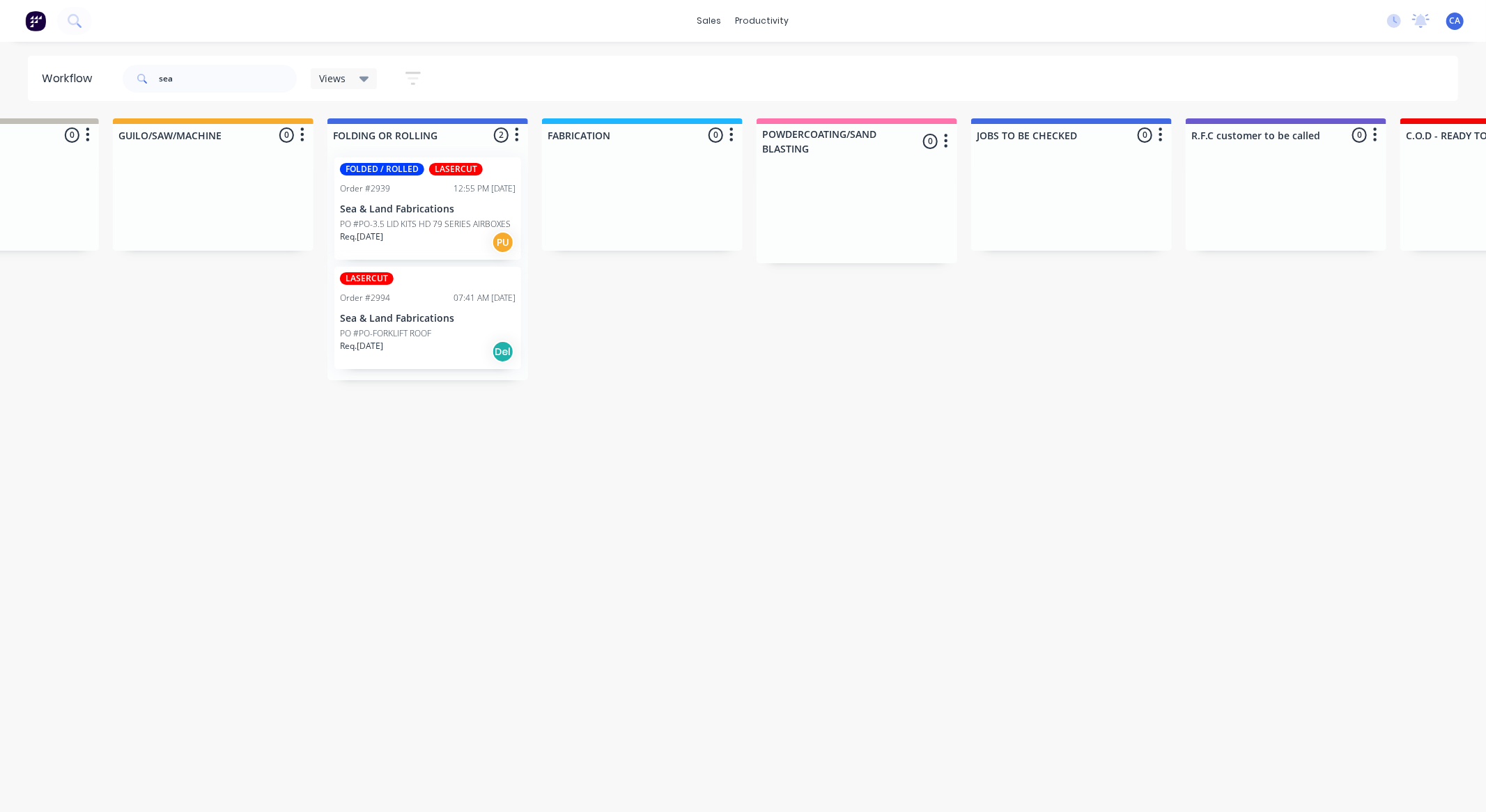
drag, startPoint x: 718, startPoint y: 432, endPoint x: 423, endPoint y: 362, distance: 303.2
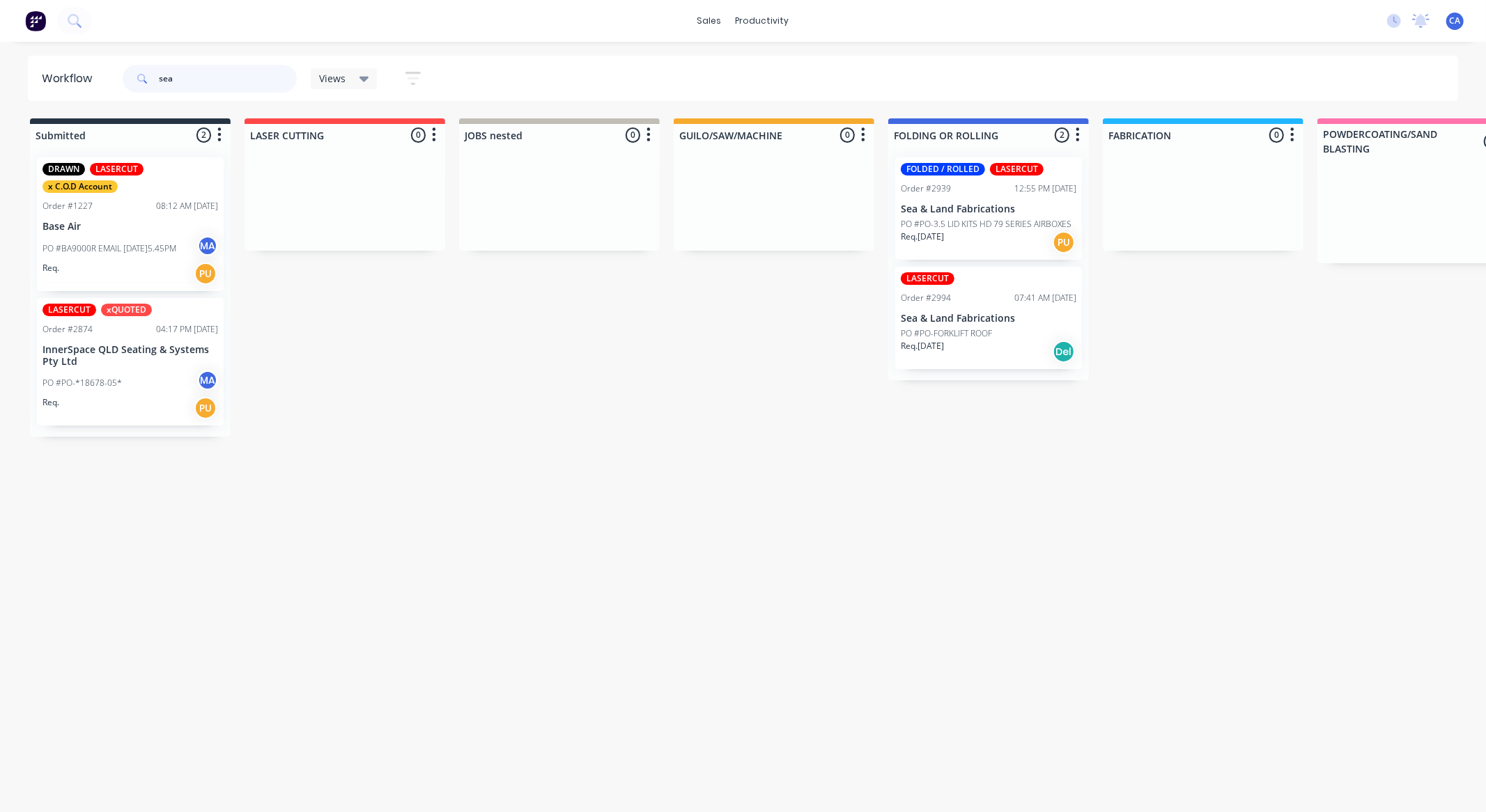
drag, startPoint x: 208, startPoint y: 71, endPoint x: 16, endPoint y: 61, distance: 192.3
click at [45, 67] on header "Workflow sea Views Save new view None (Default) edit Show/Hide statuses Show li…" at bounding box center [743, 78] width 1431 height 45
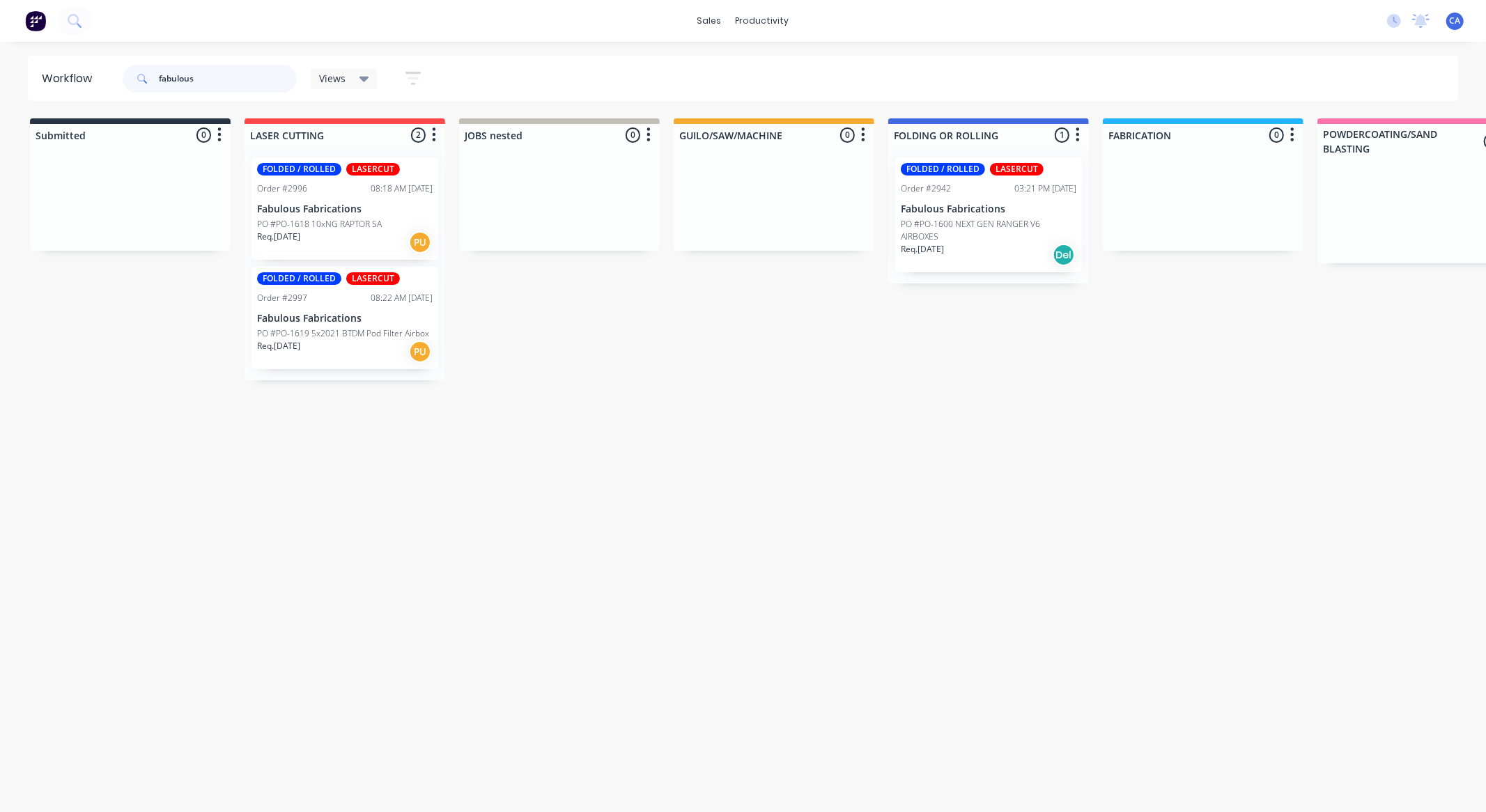
type input "fabulous"
click at [988, 220] on p "PO #PO-1600 NEXT GEN RANGER V6 AIRBOXES" at bounding box center [989, 230] width 176 height 25
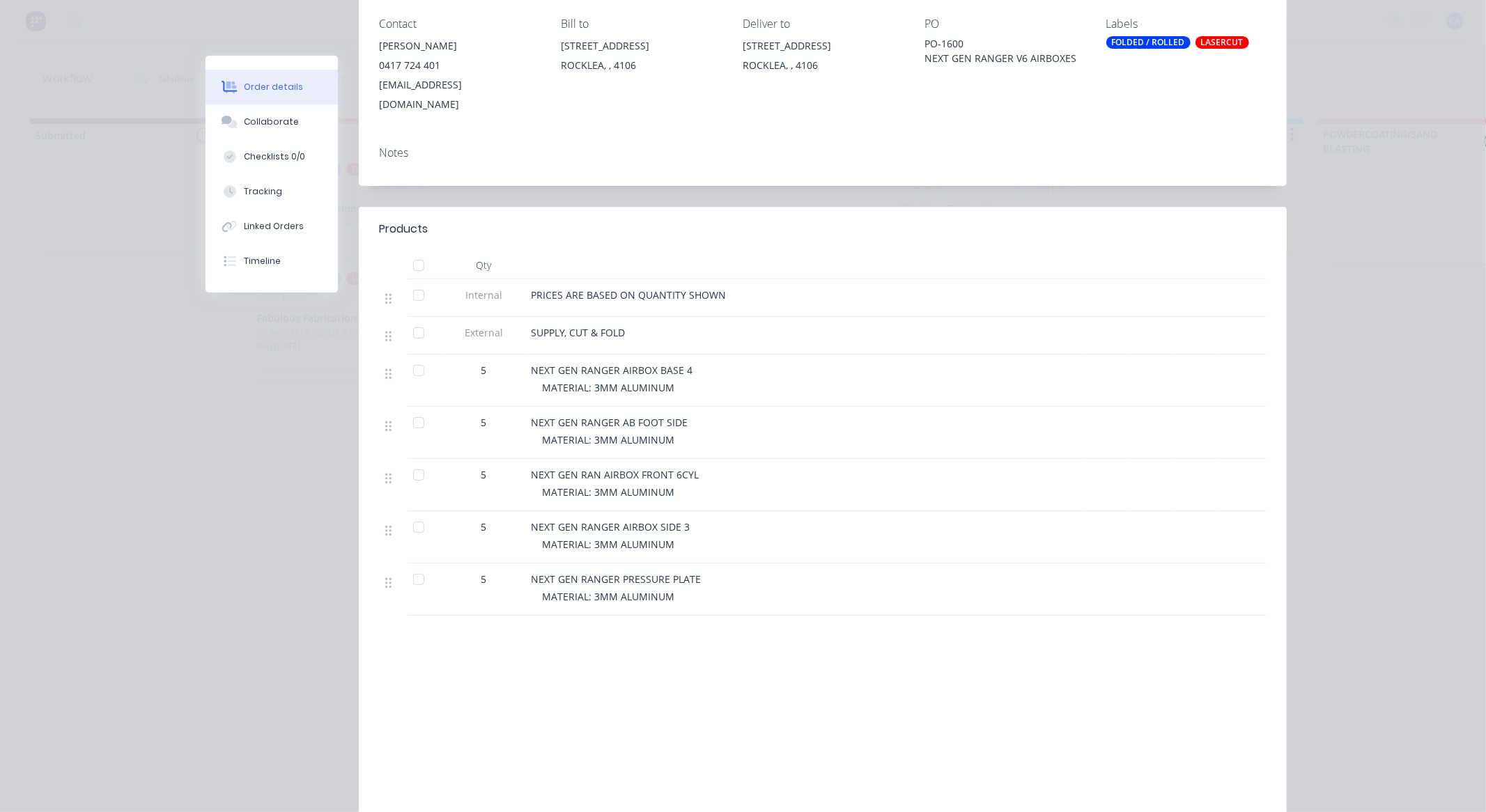
scroll to position [269, 0]
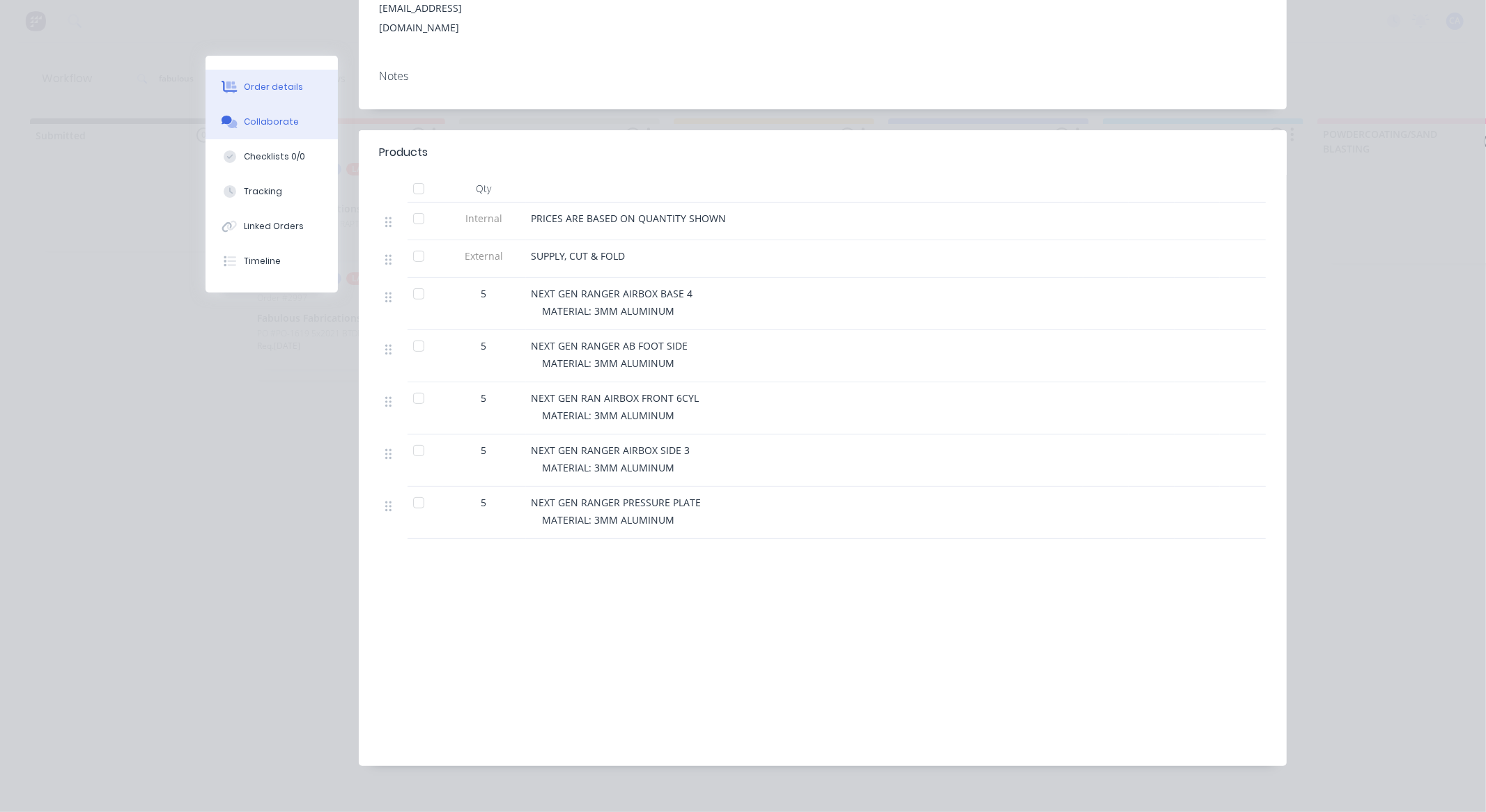
click at [270, 113] on button "Collaborate" at bounding box center [271, 122] width 132 height 35
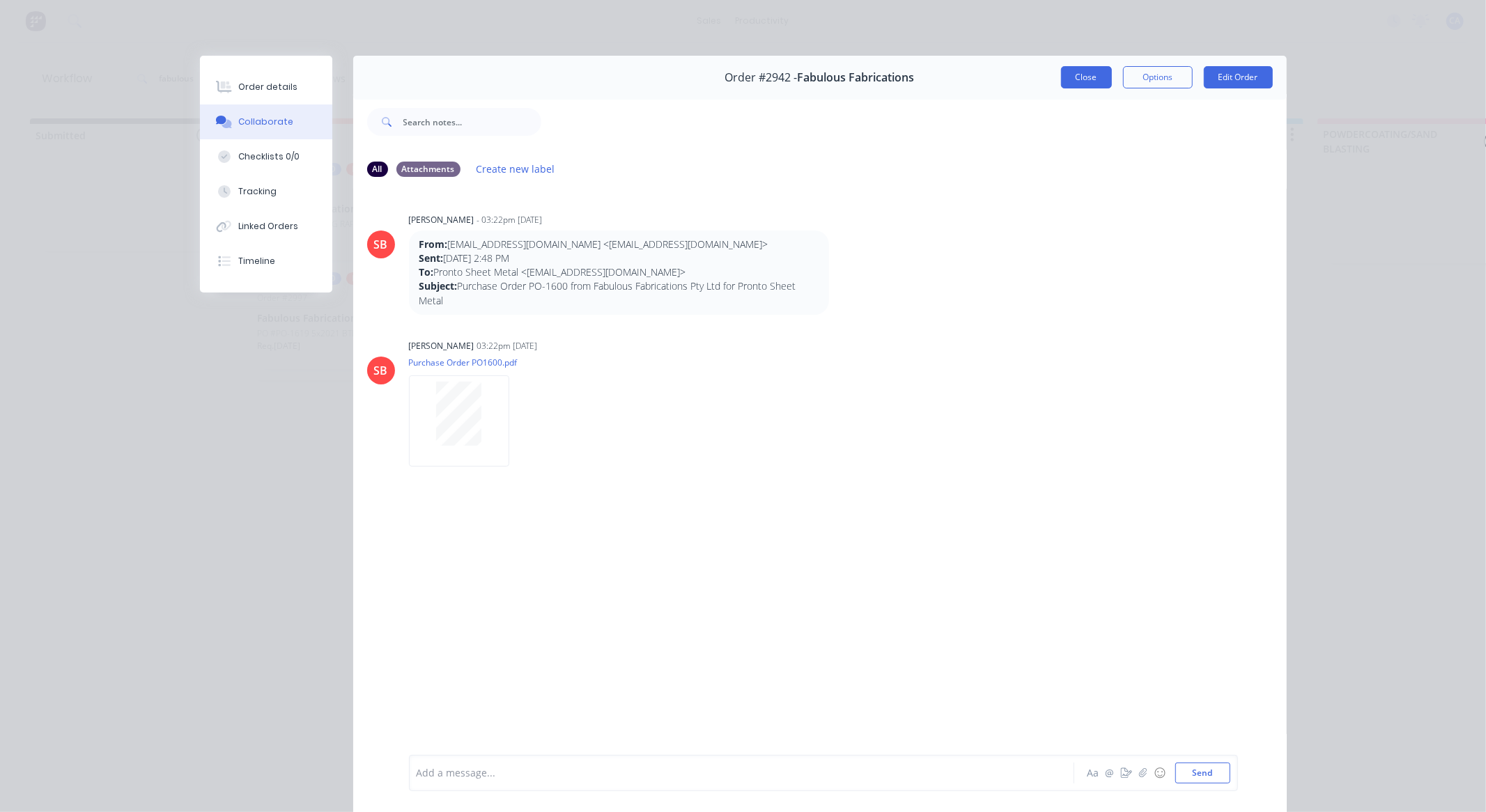
click at [1095, 74] on button "Close" at bounding box center [1087, 77] width 51 height 22
